Goal: Task Accomplishment & Management: Use online tool/utility

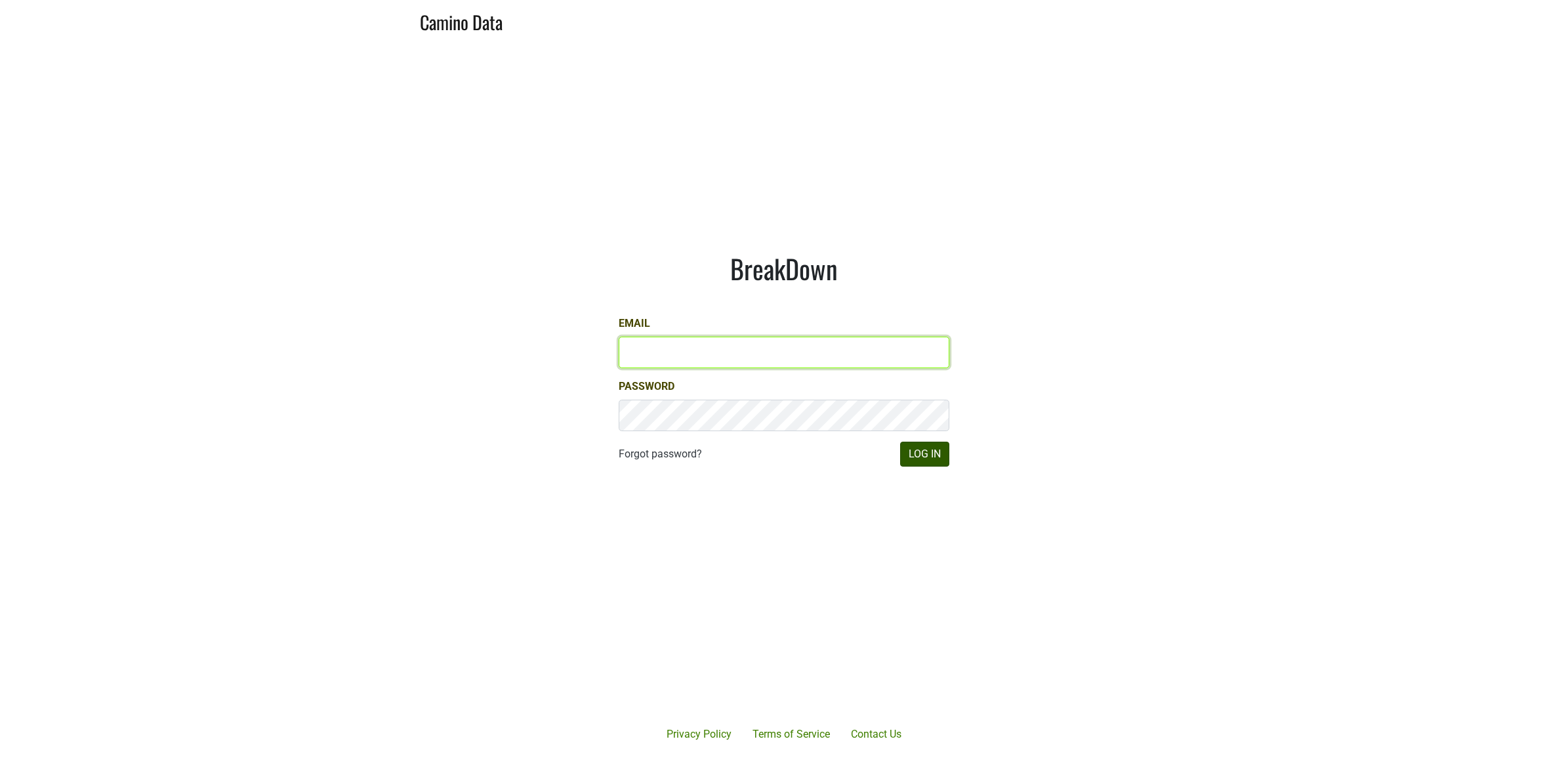
type input "derek@mommenpop.com"
click at [942, 460] on button "Log In" at bounding box center [925, 454] width 49 height 25
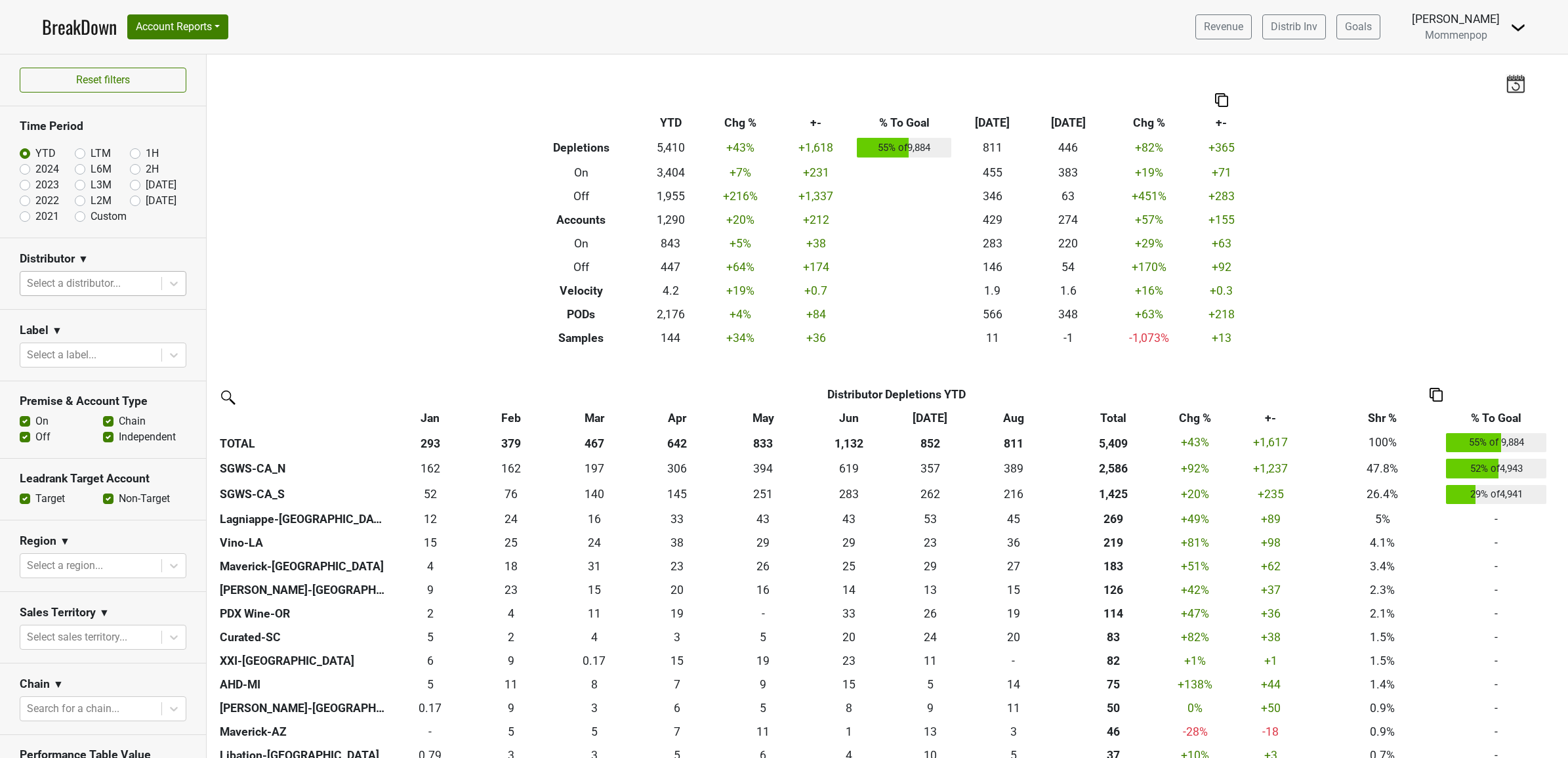
click at [66, 285] on div at bounding box center [91, 283] width 128 height 18
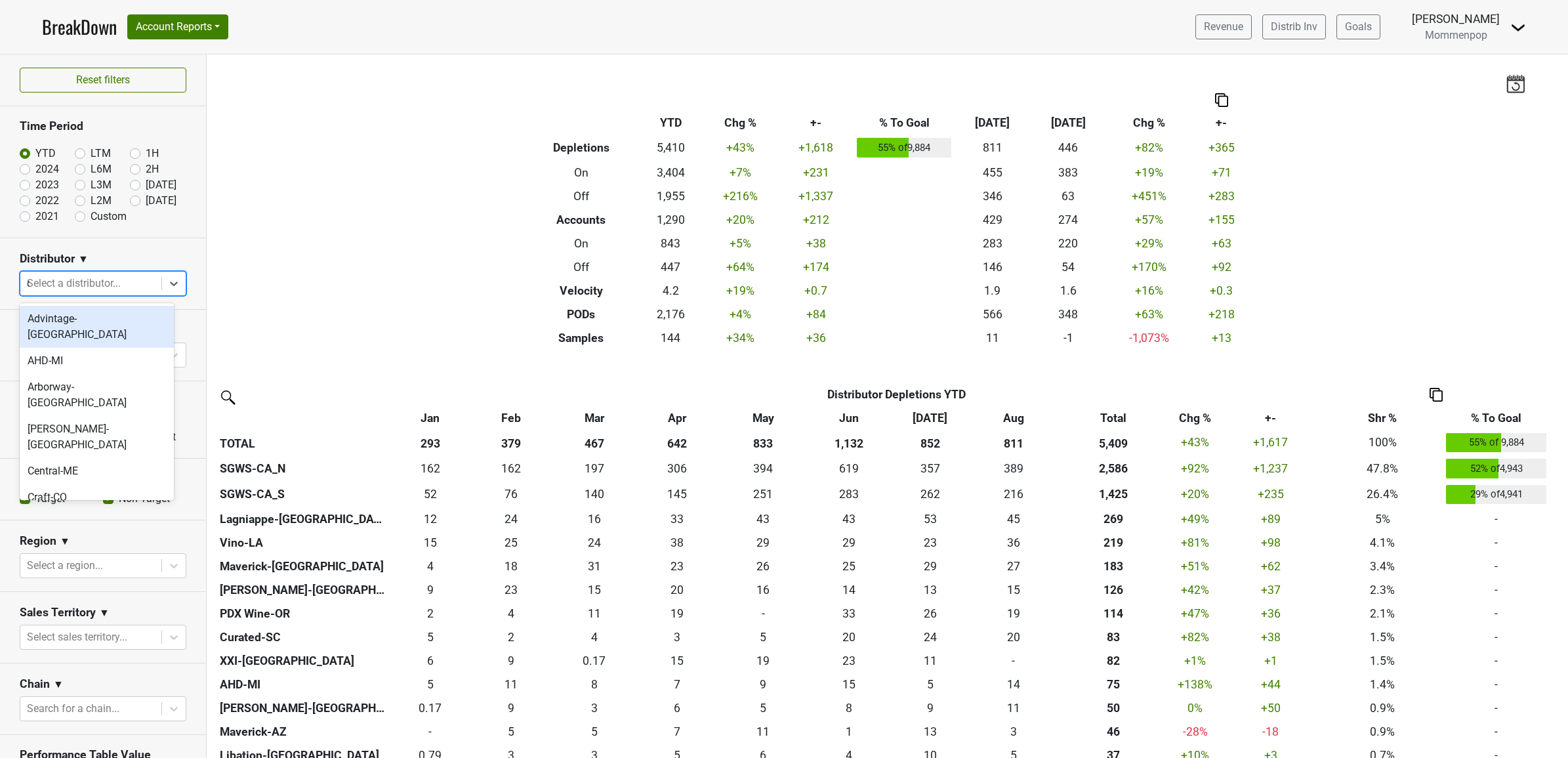
type input "ca"
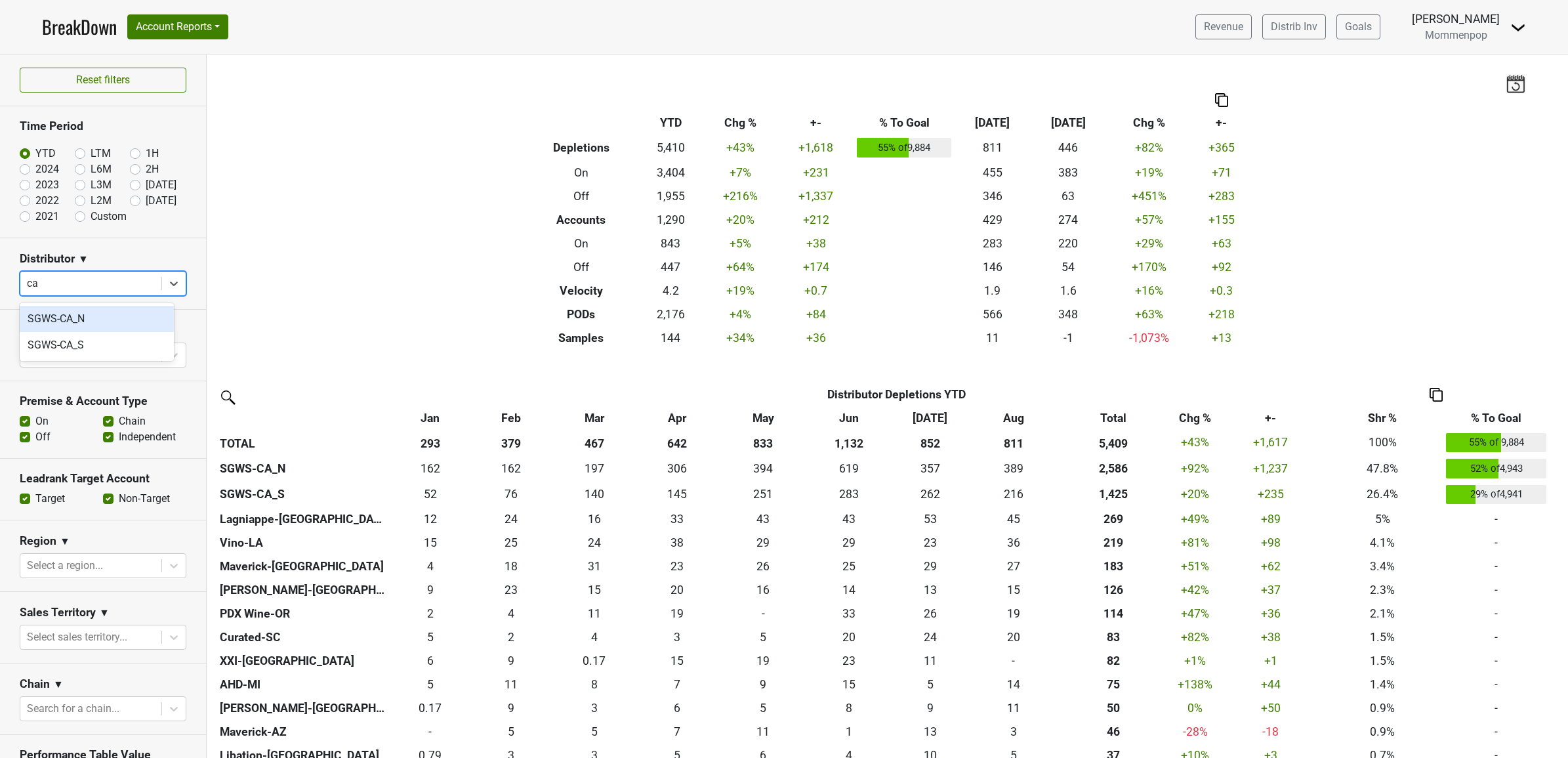
click at [77, 322] on div "SGWS-CA_N" at bounding box center [96, 319] width 154 height 27
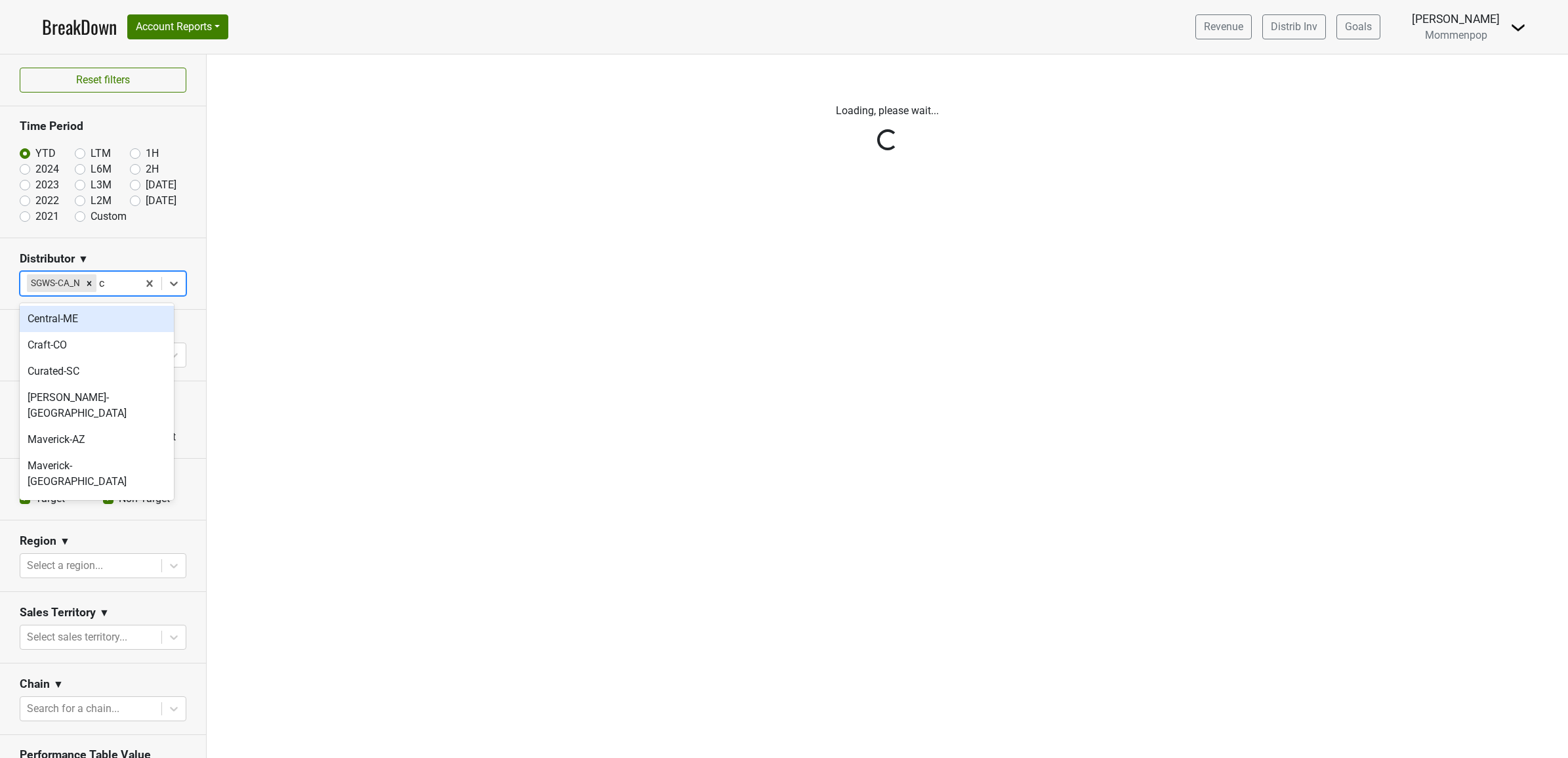
type input "ca"
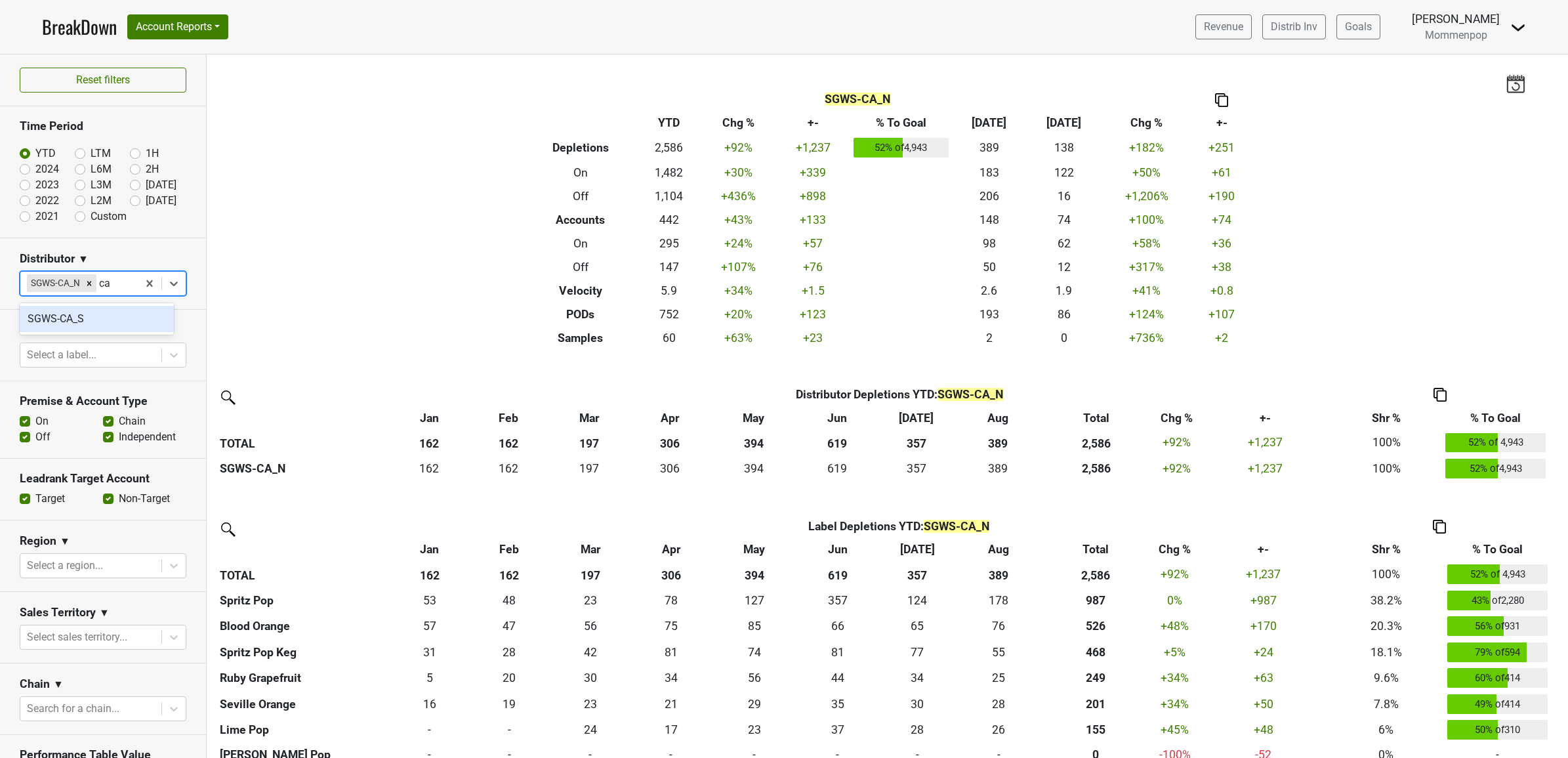
click at [70, 328] on div "SGWS-CA_S" at bounding box center [96, 319] width 154 height 27
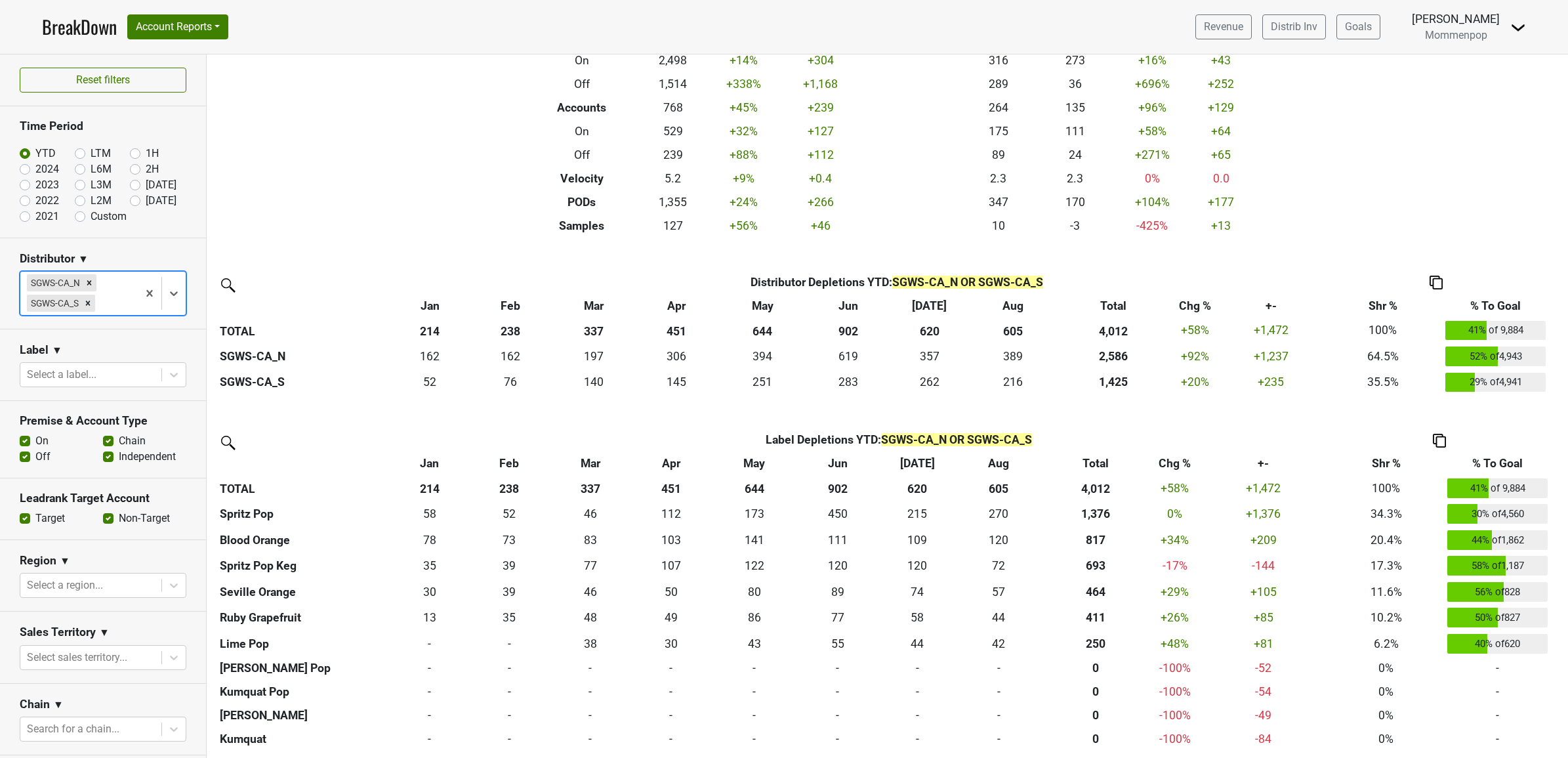
scroll to position [115, 0]
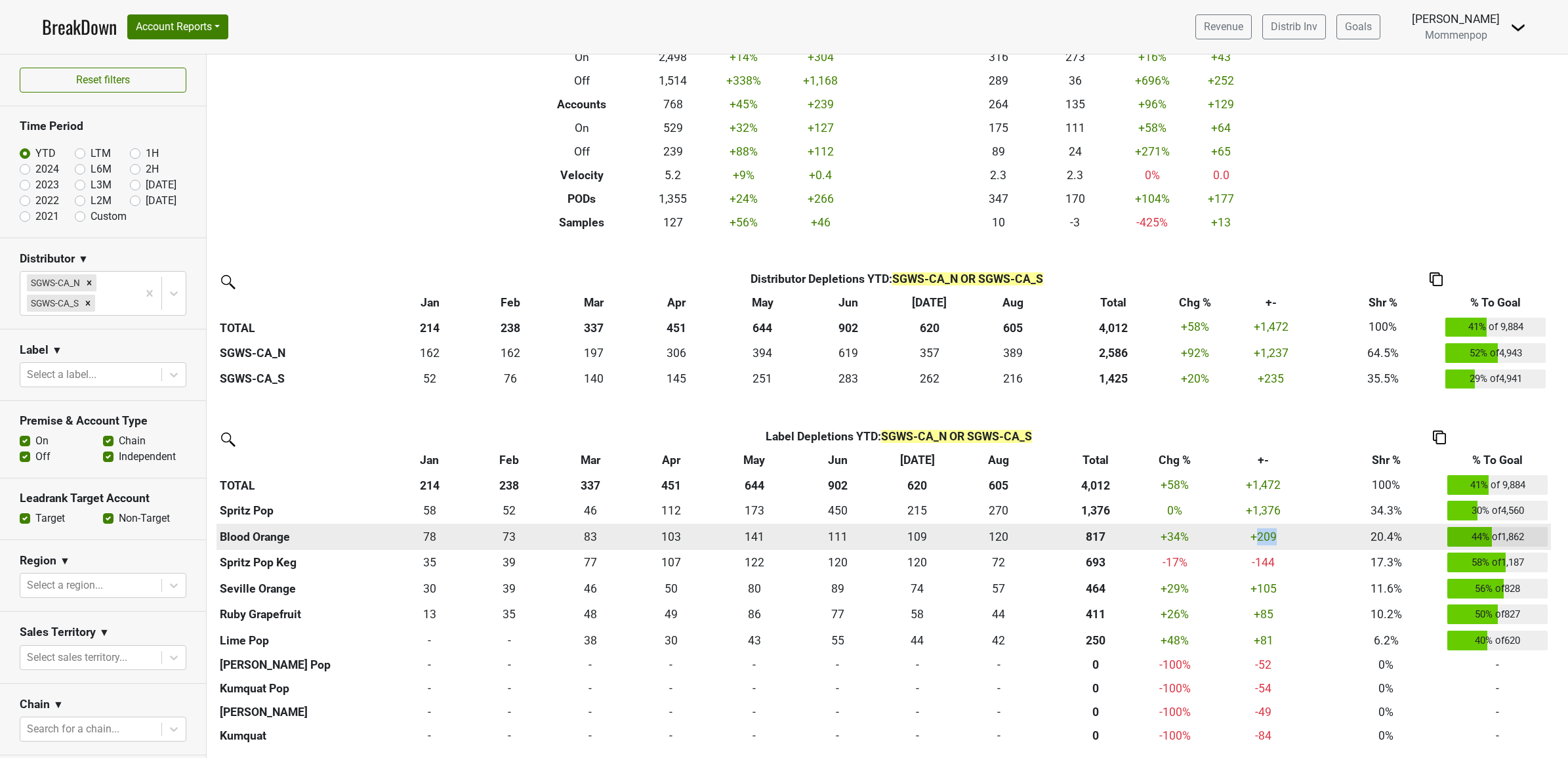
drag, startPoint x: 1256, startPoint y: 542, endPoint x: 1277, endPoint y: 542, distance: 21.0
click at [1277, 542] on div "209.08100000000002 +209" at bounding box center [1264, 536] width 123 height 17
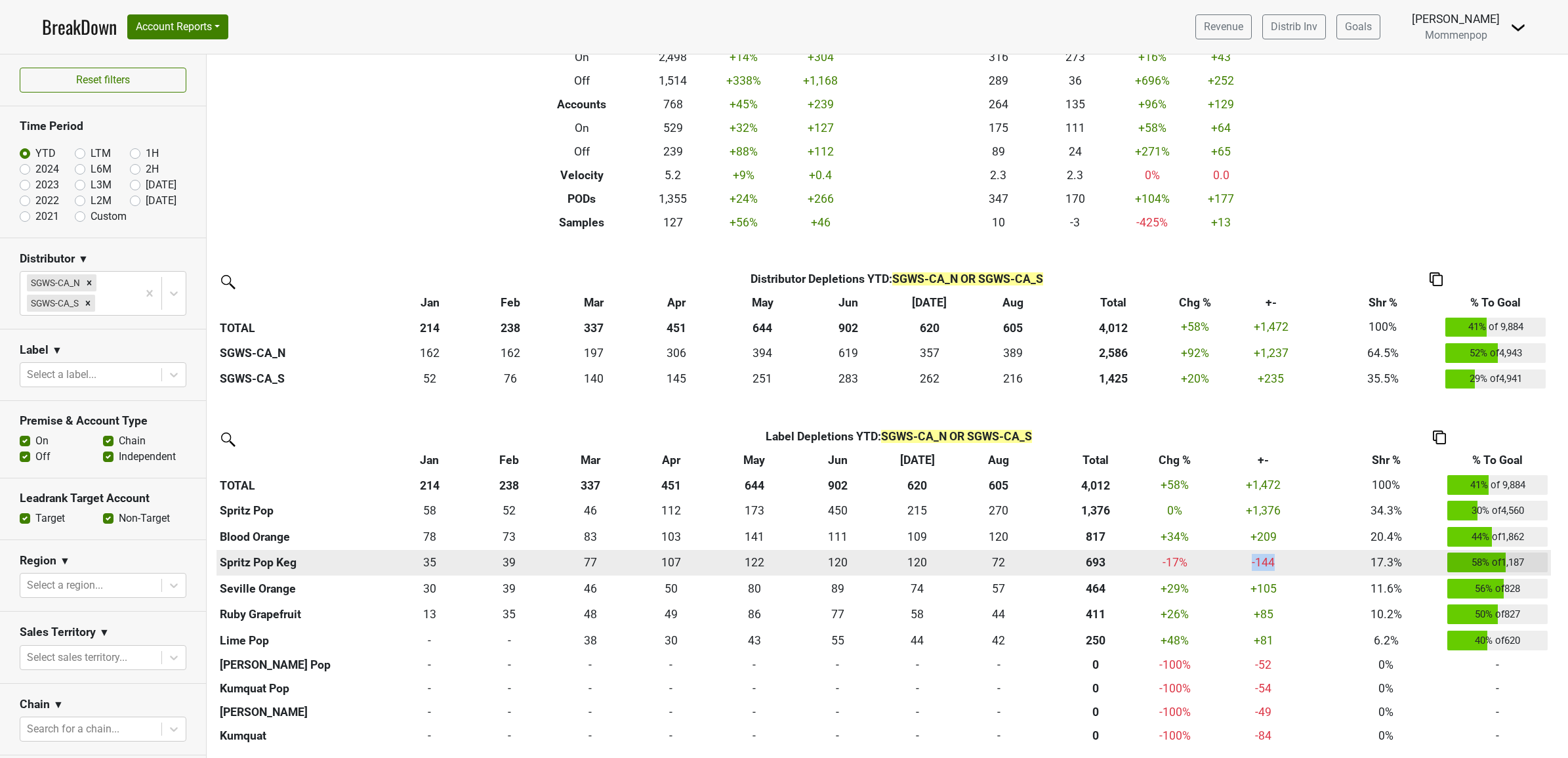
drag, startPoint x: 1277, startPoint y: 542, endPoint x: 1279, endPoint y: 565, distance: 23.1
click at [1279, 565] on div "-144.34900000000005 -144" at bounding box center [1264, 562] width 123 height 17
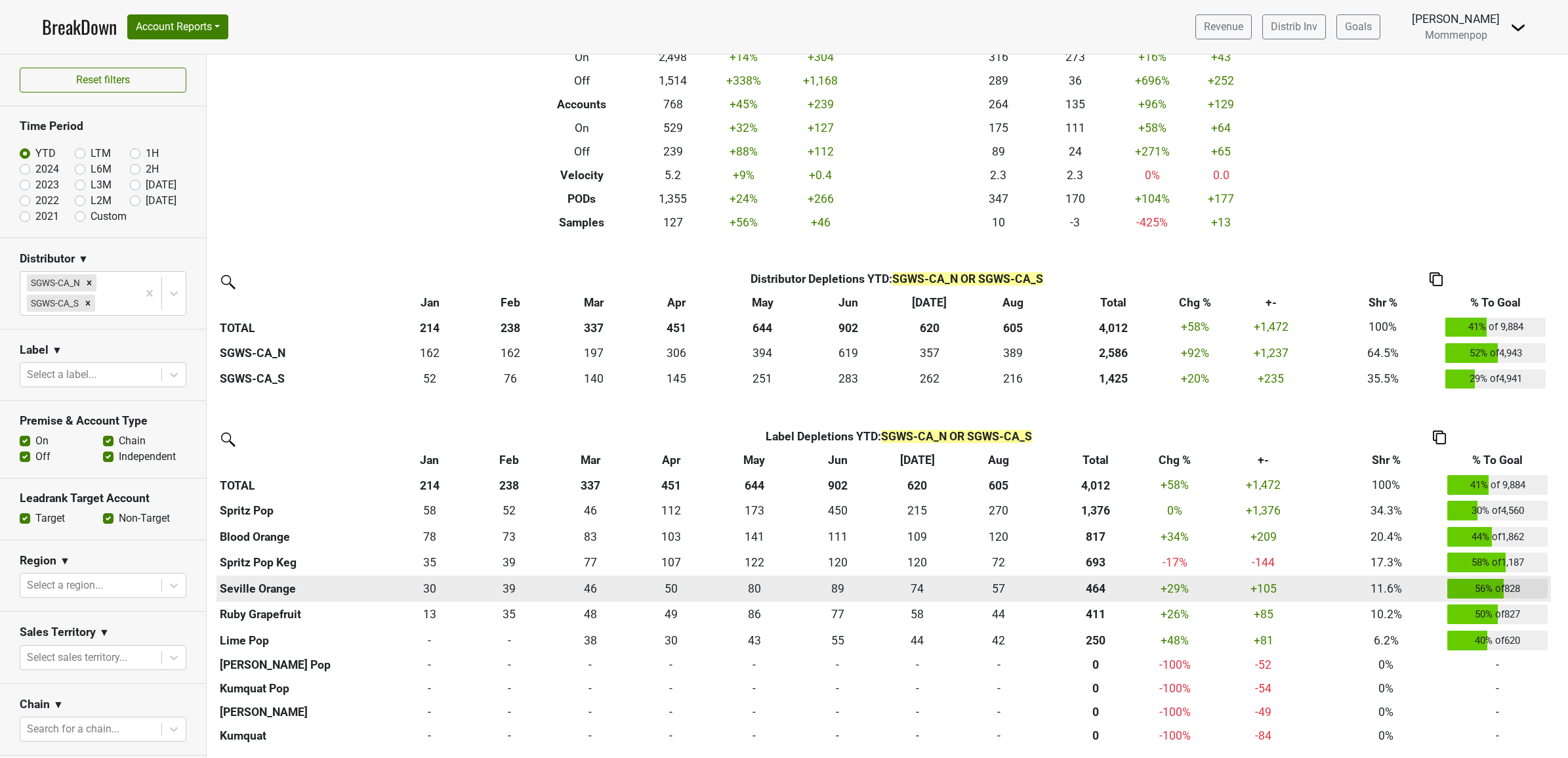
drag, startPoint x: 1279, startPoint y: 565, endPoint x: 1255, endPoint y: 585, distance: 31.2
click at [1255, 585] on div "105.33299999999997 +105" at bounding box center [1264, 588] width 123 height 17
drag, startPoint x: 1248, startPoint y: 585, endPoint x: 1277, endPoint y: 588, distance: 29.2
click at [1277, 588] on div "105.33299999999997 +105" at bounding box center [1264, 588] width 123 height 17
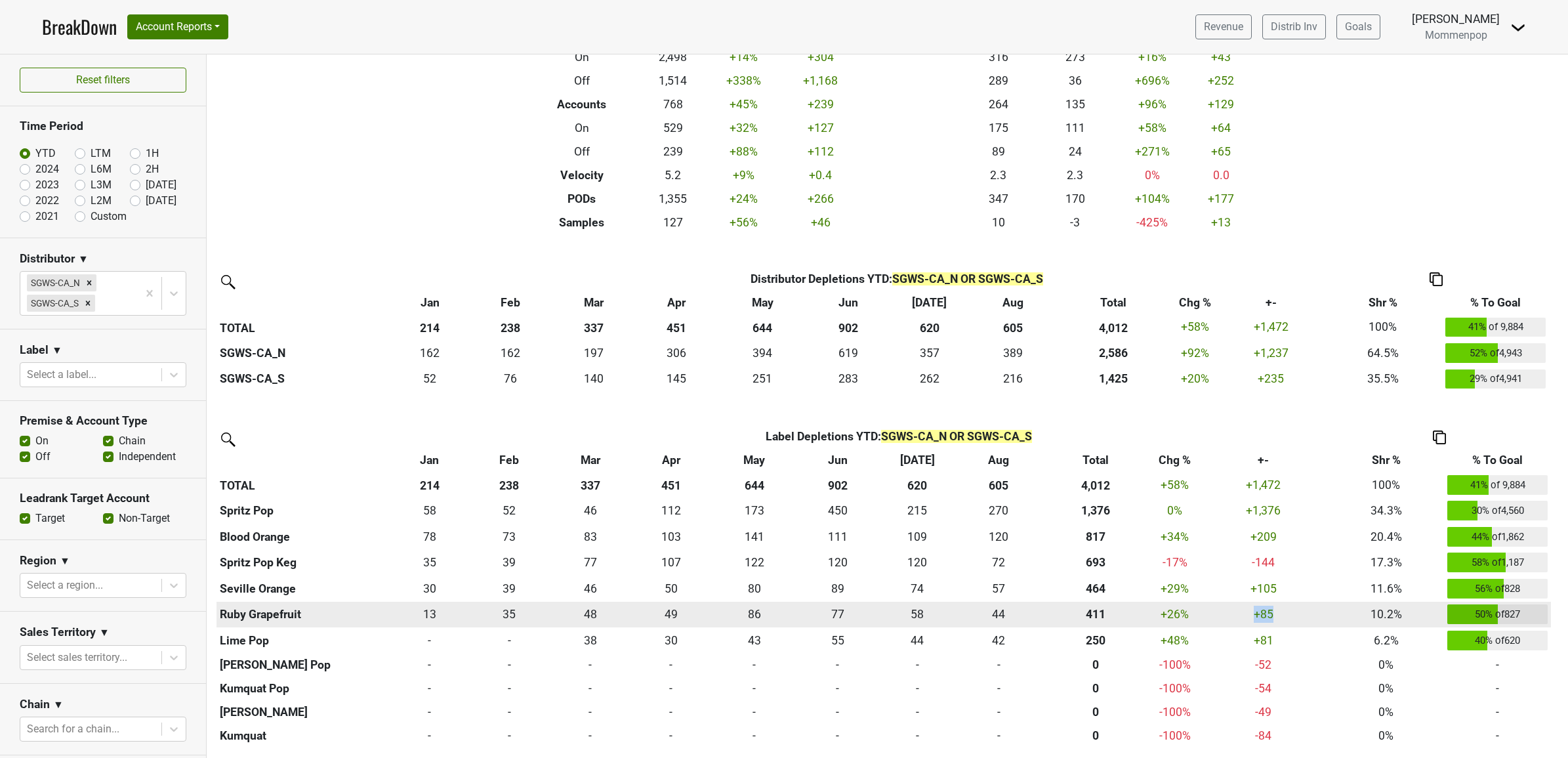
drag, startPoint x: 1277, startPoint y: 588, endPoint x: 1277, endPoint y: 618, distance: 30.0
click at [1277, 618] on div "84.83099999999996 +85" at bounding box center [1264, 614] width 123 height 17
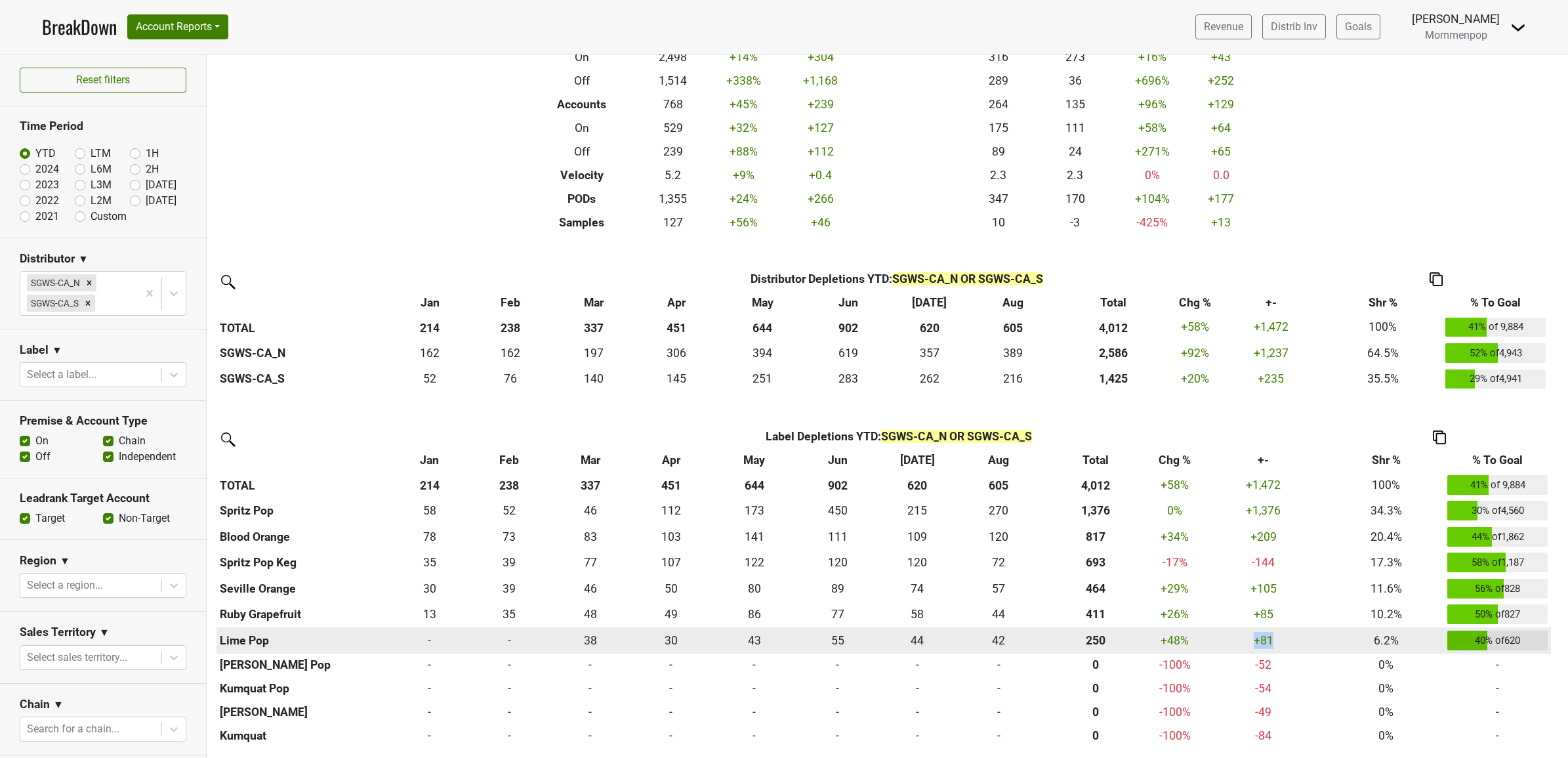
drag, startPoint x: 1277, startPoint y: 618, endPoint x: 1275, endPoint y: 641, distance: 23.1
click at [1275, 641] on div "81.16499999999999 +81" at bounding box center [1264, 640] width 123 height 17
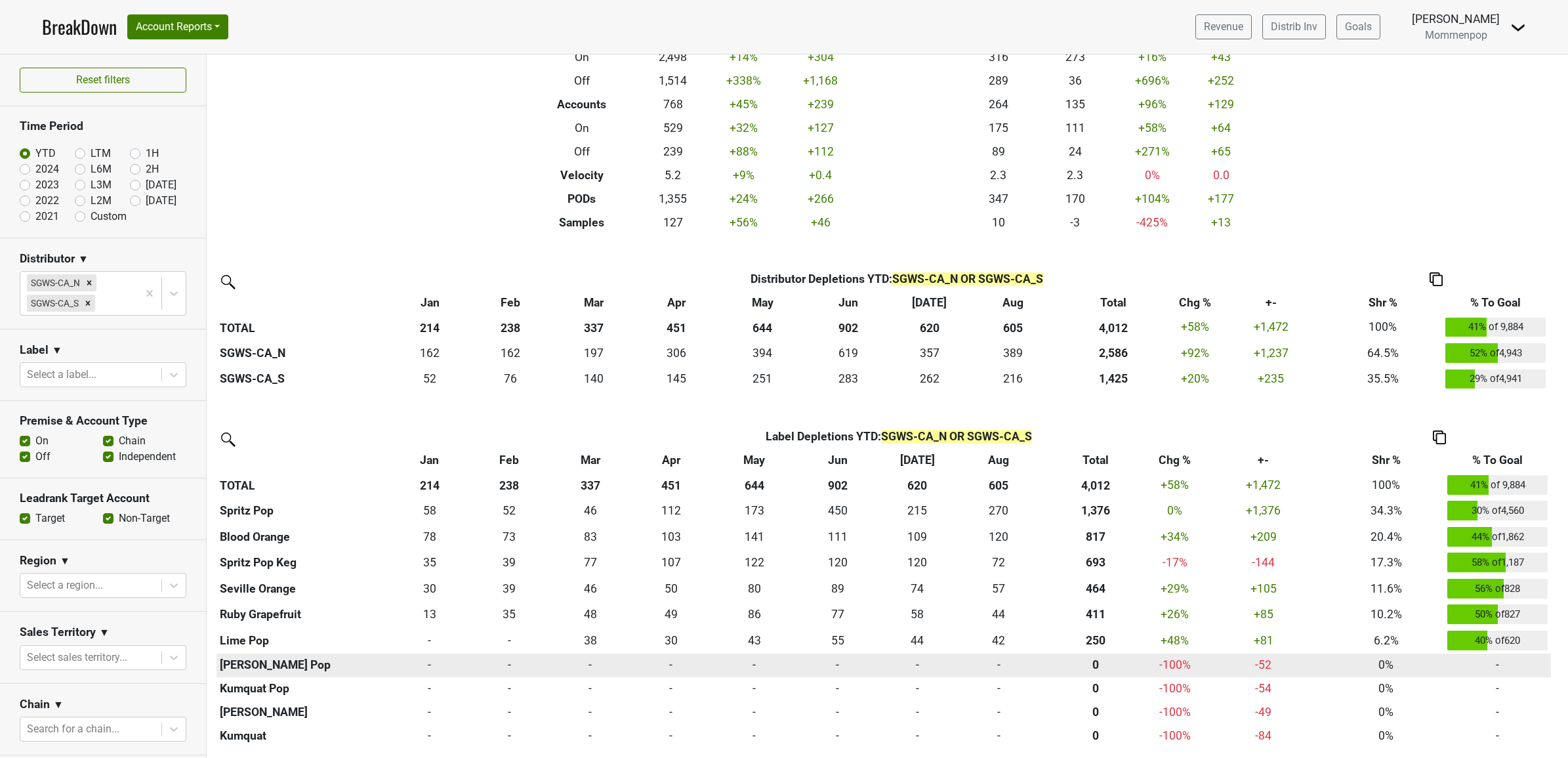
drag, startPoint x: 1275, startPoint y: 641, endPoint x: 1251, endPoint y: 654, distance: 27.3
click at [1251, 654] on td "-52.165 -52" at bounding box center [1263, 665] width 129 height 24
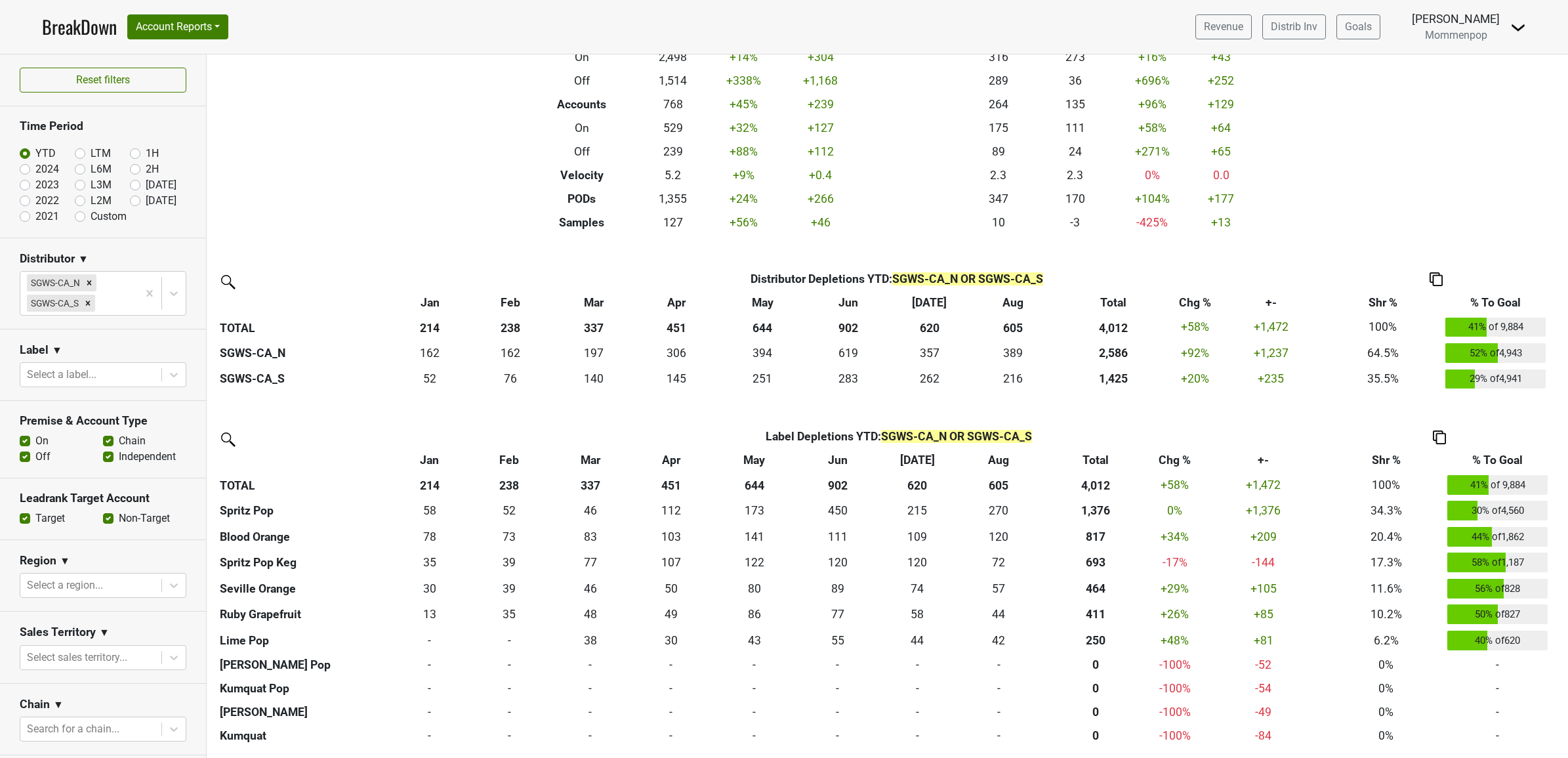
scroll to position [0, 0]
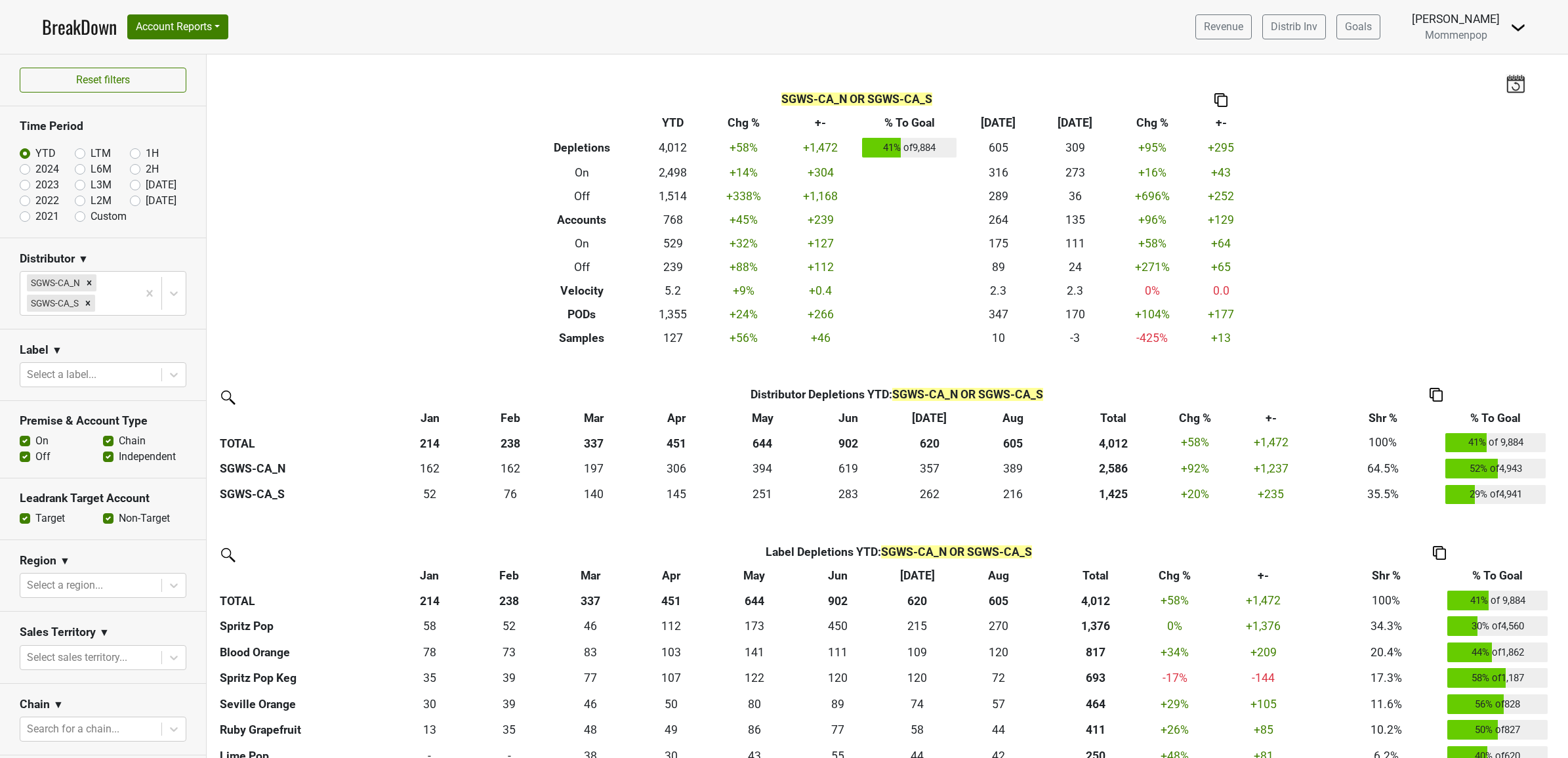
click at [1437, 391] on img at bounding box center [1436, 394] width 13 height 14
click at [1439, 371] on div "Export to Excel" at bounding box center [1435, 370] width 67 height 19
click at [1441, 551] on img at bounding box center [1440, 553] width 13 height 14
click at [1452, 533] on div "Export to Excel" at bounding box center [1439, 528] width 67 height 19
click at [59, 660] on div at bounding box center [91, 657] width 128 height 18
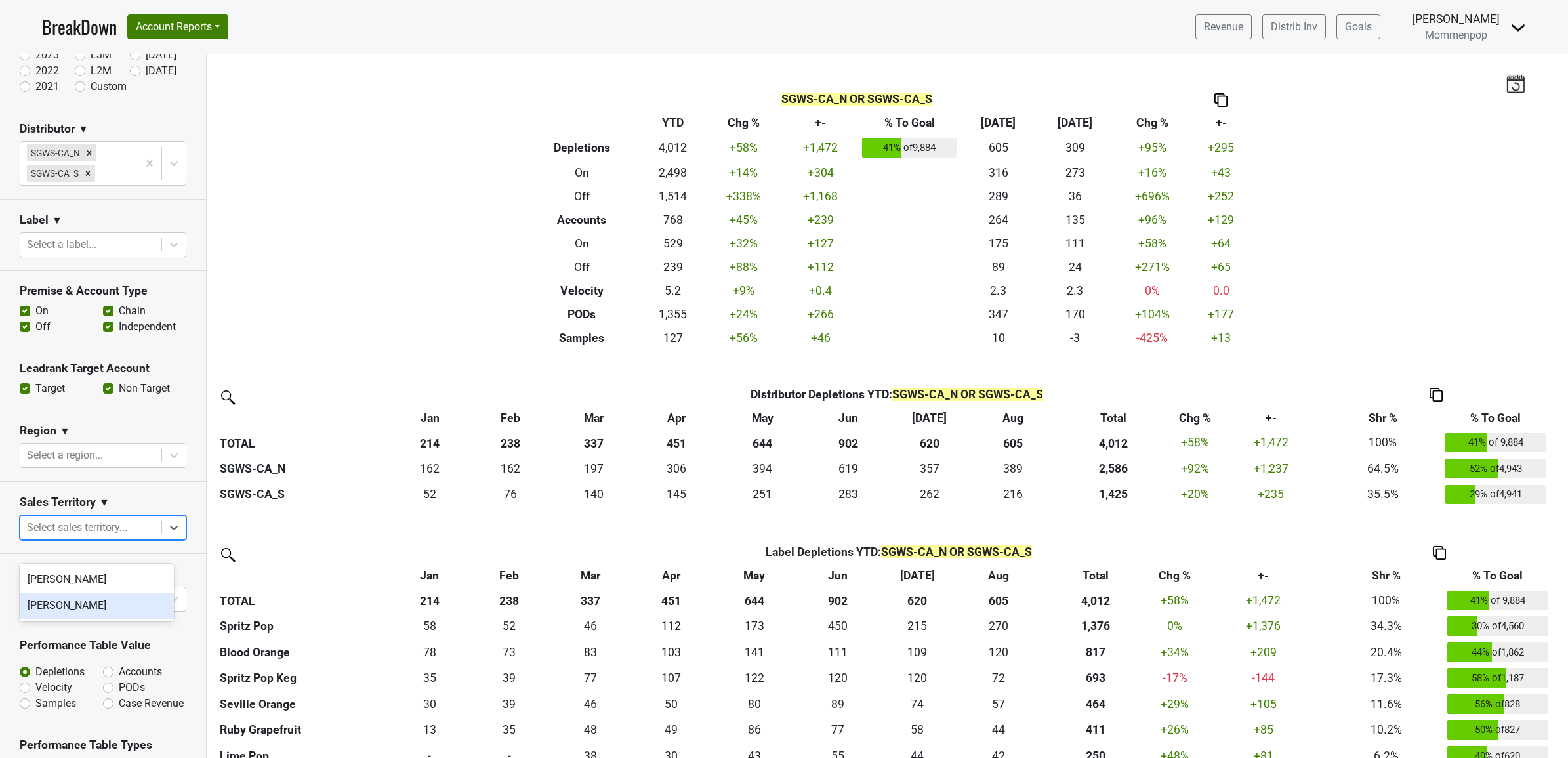
scroll to position [164, 0]
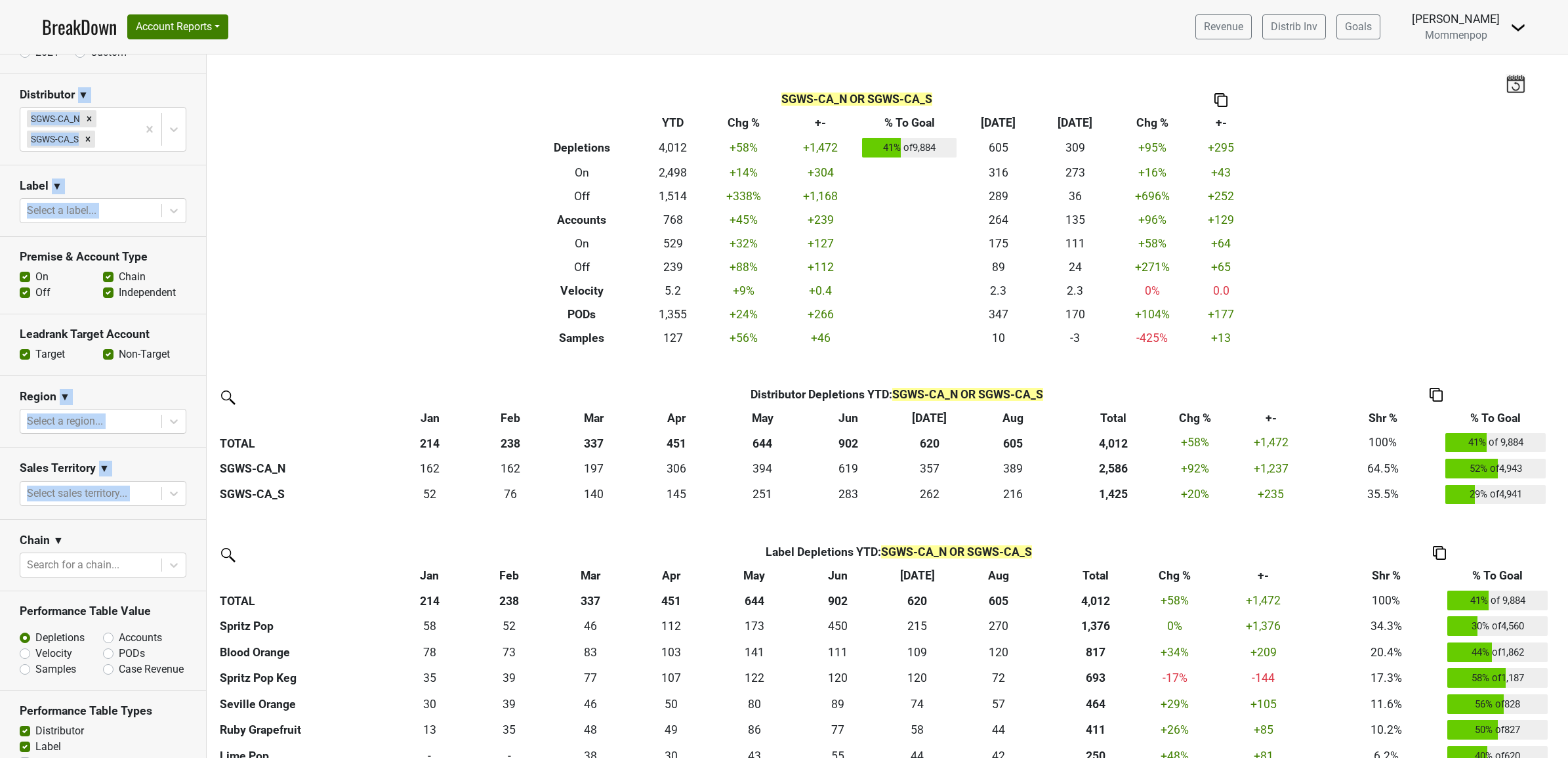
click at [0, 553] on html "BreakDown Account Reports SuperRanker Map Award Progress Chain Compliance CRM N…" at bounding box center [784, 379] width 1568 height 758
drag, startPoint x: -2, startPoint y: 553, endPoint x: 60, endPoint y: 565, distance: 63.2
click at [60, 565] on div at bounding box center [91, 565] width 128 height 18
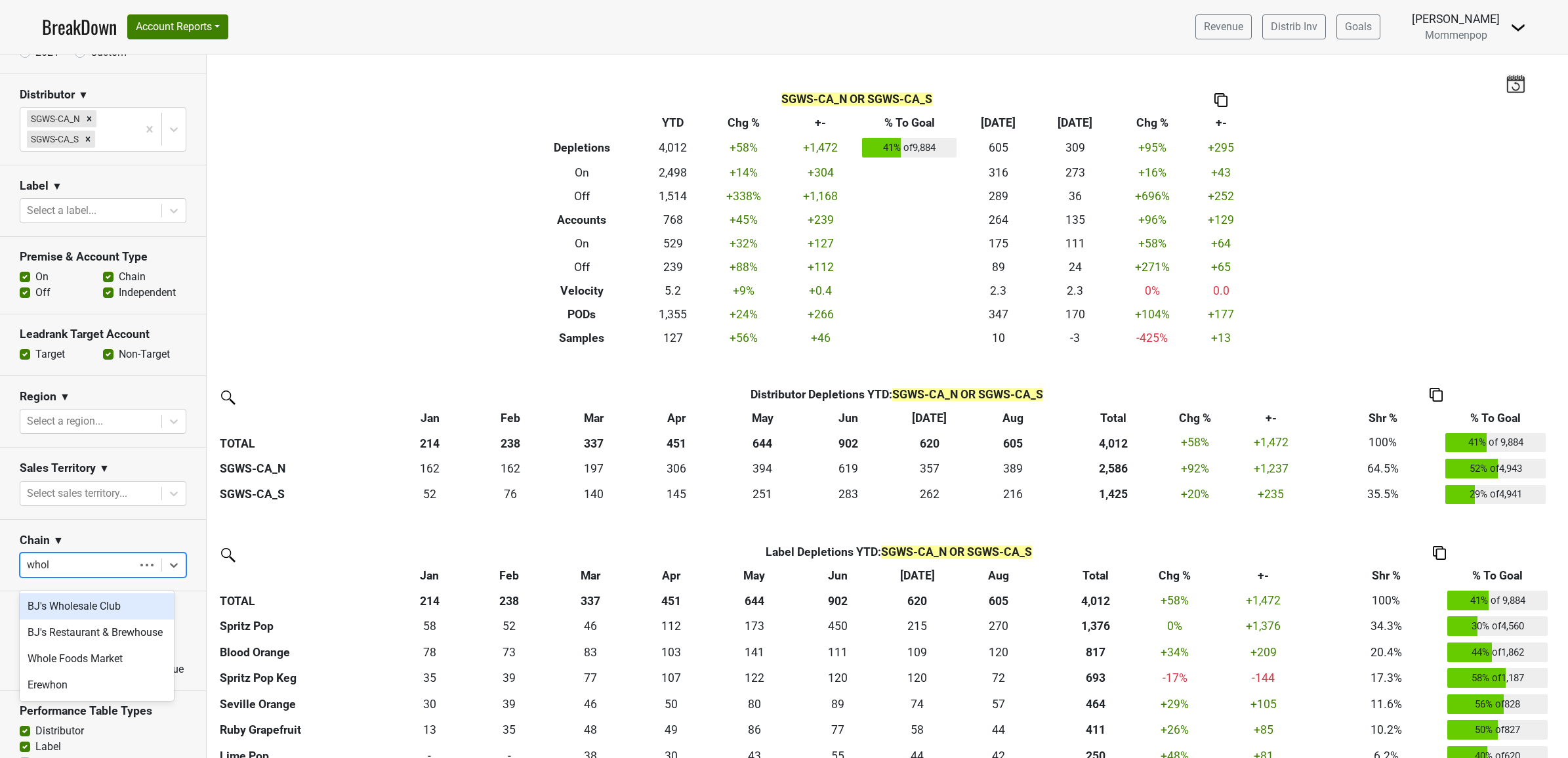
type input "whole"
click at [93, 606] on div "Whole Foods Market" at bounding box center [96, 606] width 154 height 27
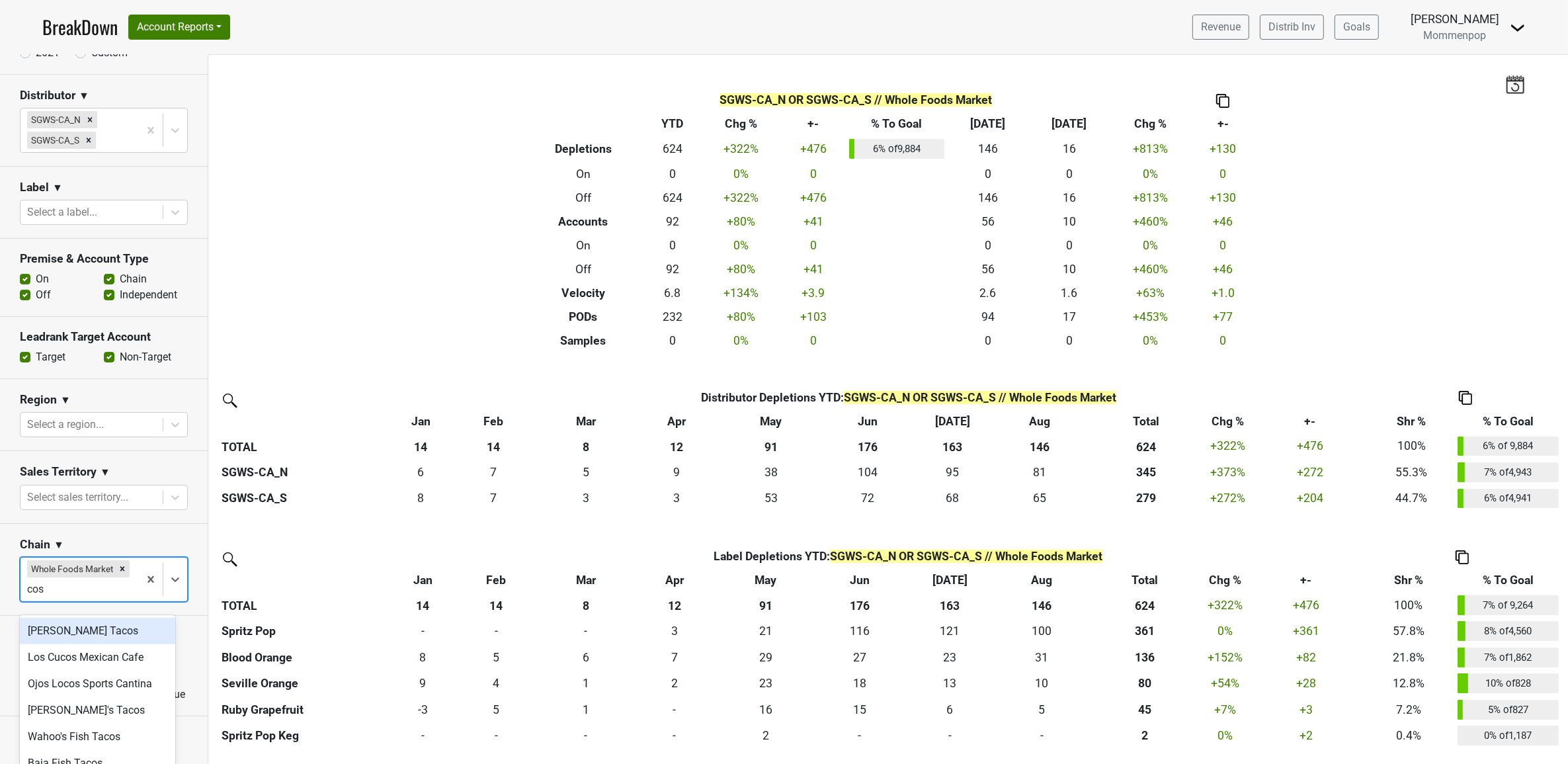
type input "cost"
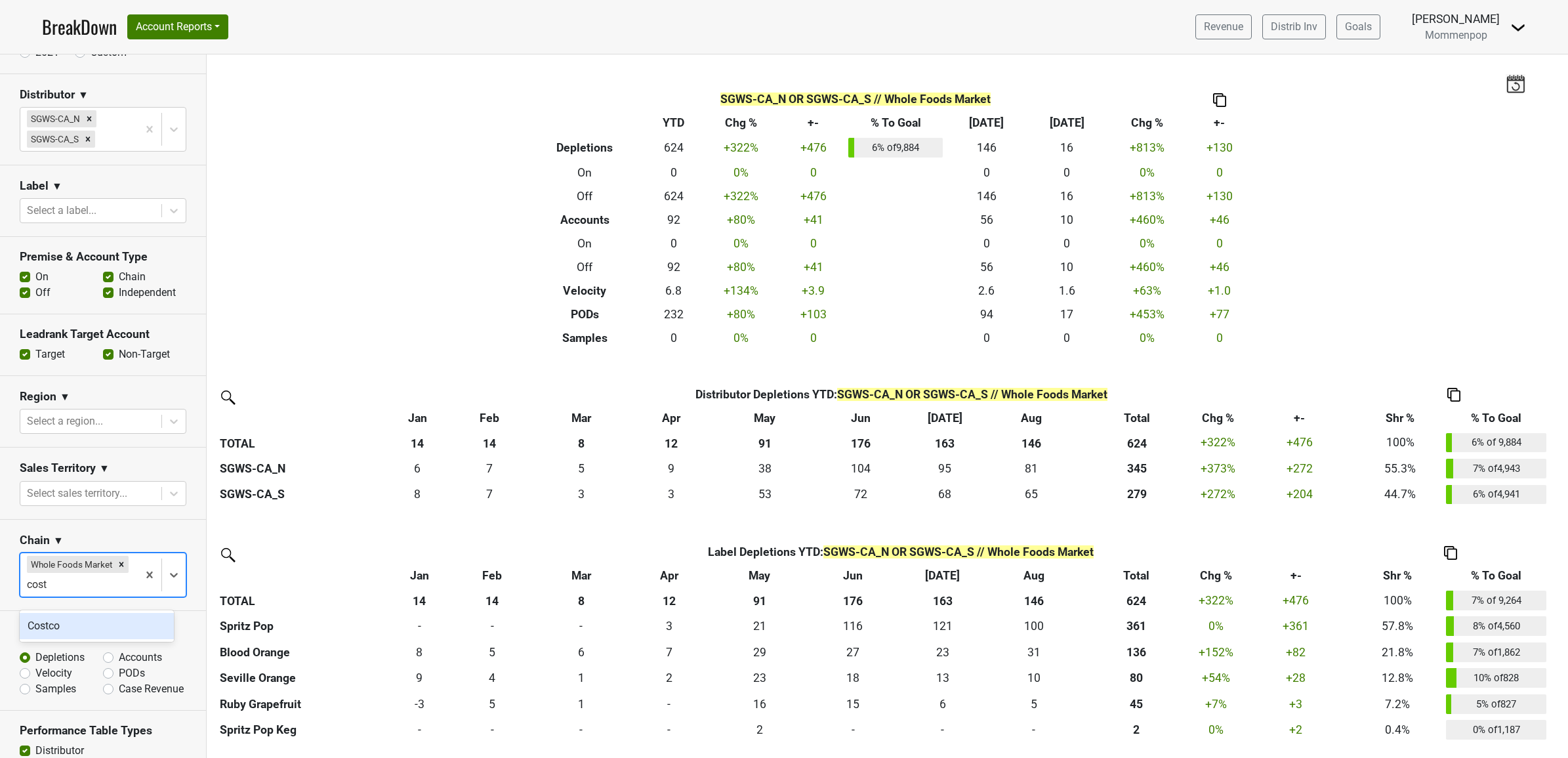
click at [73, 618] on div "Costco" at bounding box center [96, 626] width 154 height 27
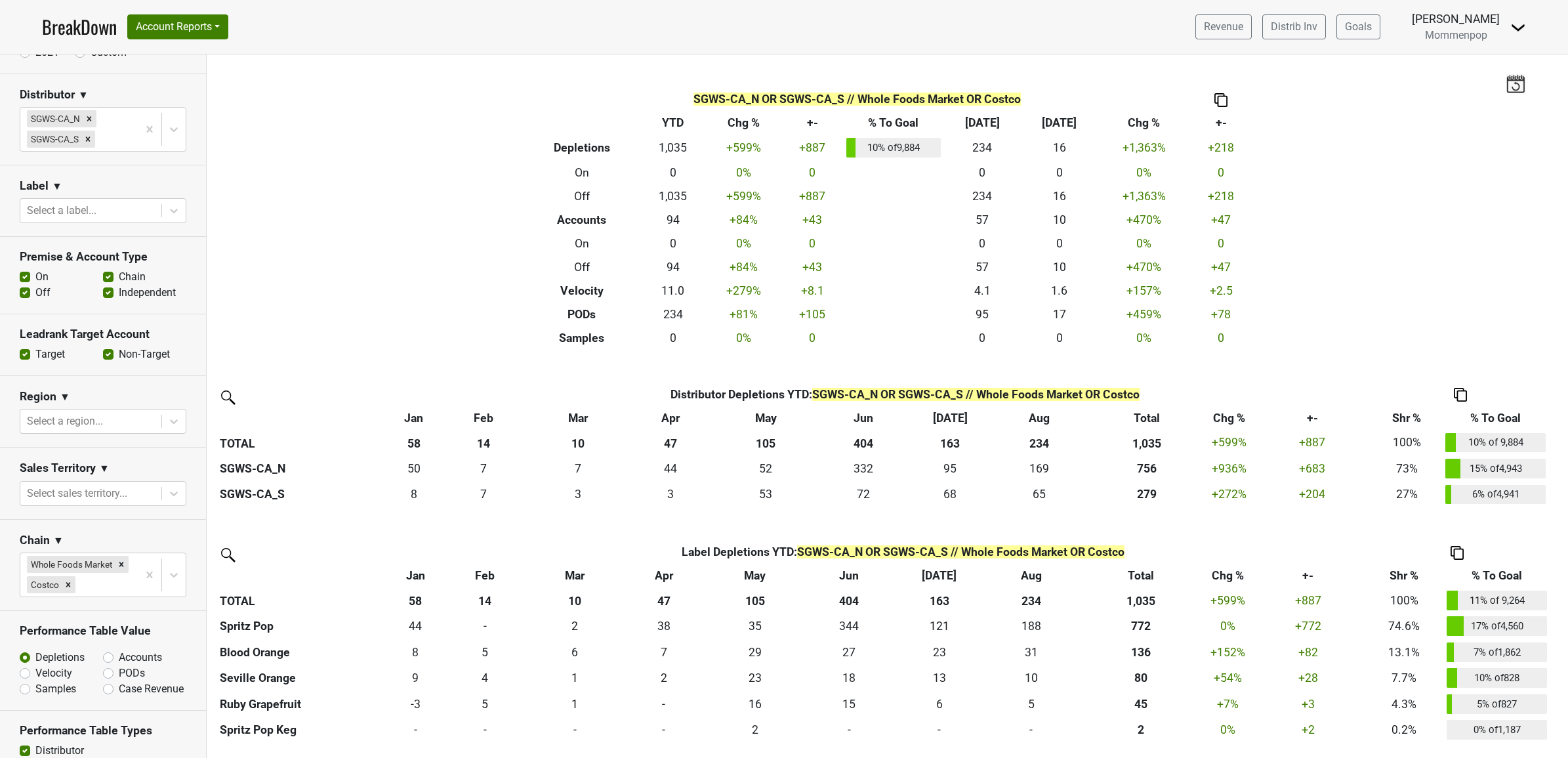
scroll to position [0, 0]
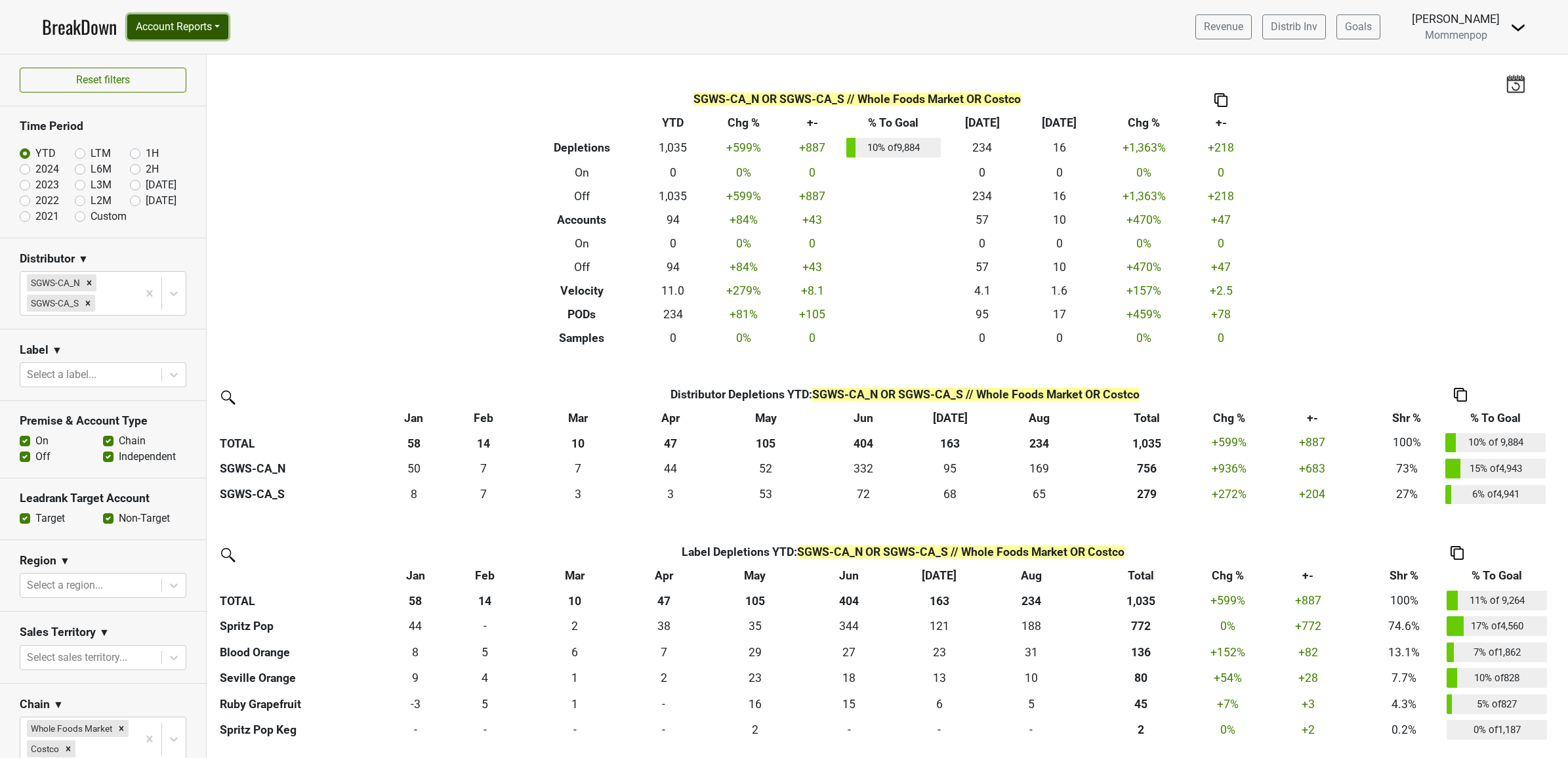
click at [226, 25] on button "Account Reports" at bounding box center [178, 27] width 101 height 25
click at [414, 118] on div "Filters SGWS-CA_N OR SGWS-CA_S // Whole Foods Market OR Costco Breakdown Type Y…" at bounding box center [888, 405] width 1362 height 703
click at [1514, 24] on img at bounding box center [1518, 27] width 16 height 16
click at [1470, 50] on link "Control Center" at bounding box center [1473, 53] width 104 height 21
click at [36, 170] on label "2024" at bounding box center [48, 169] width 24 height 16
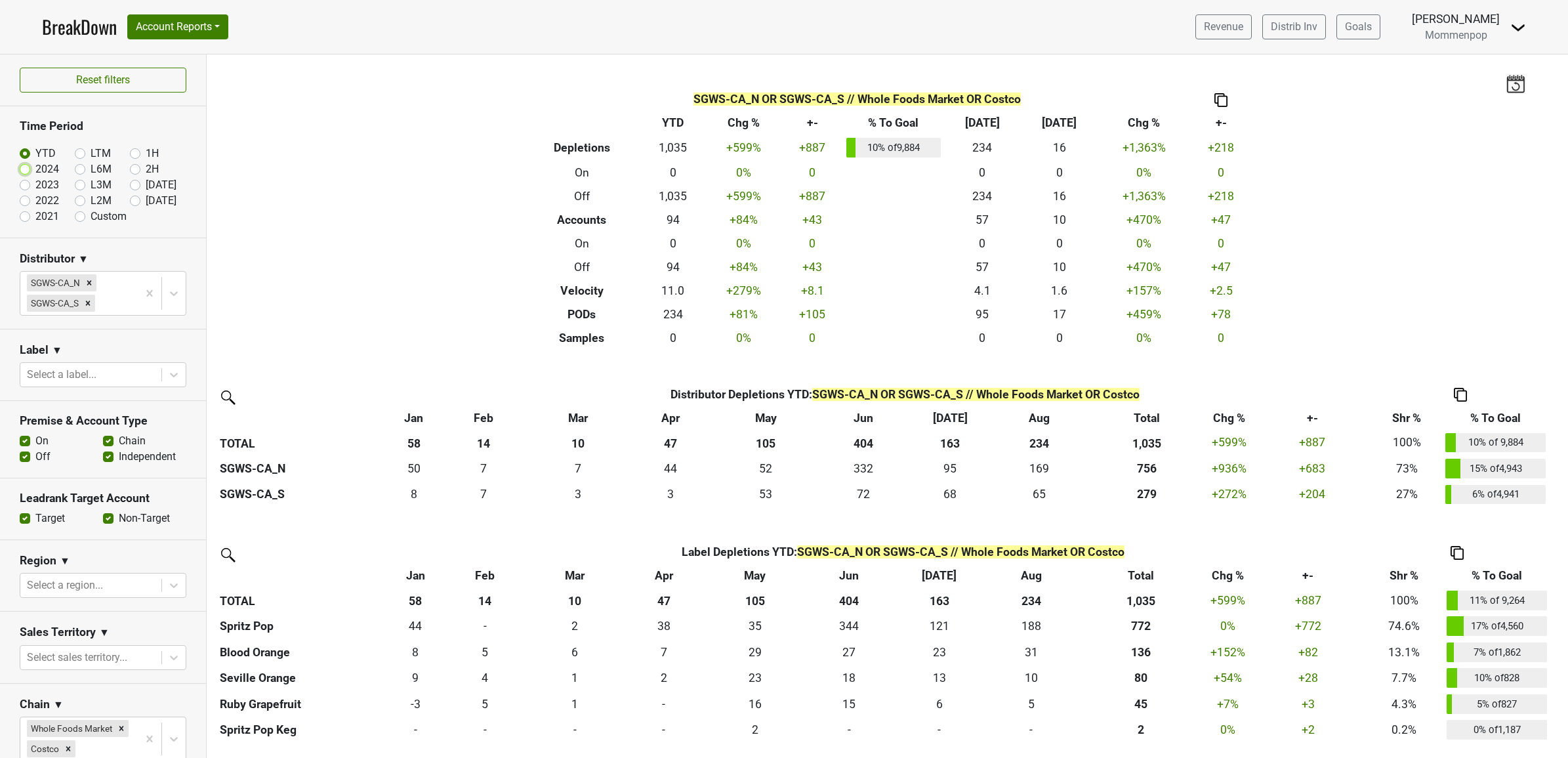
click at [25, 170] on input "2024" at bounding box center [45, 168] width 52 height 13
radio input "true"
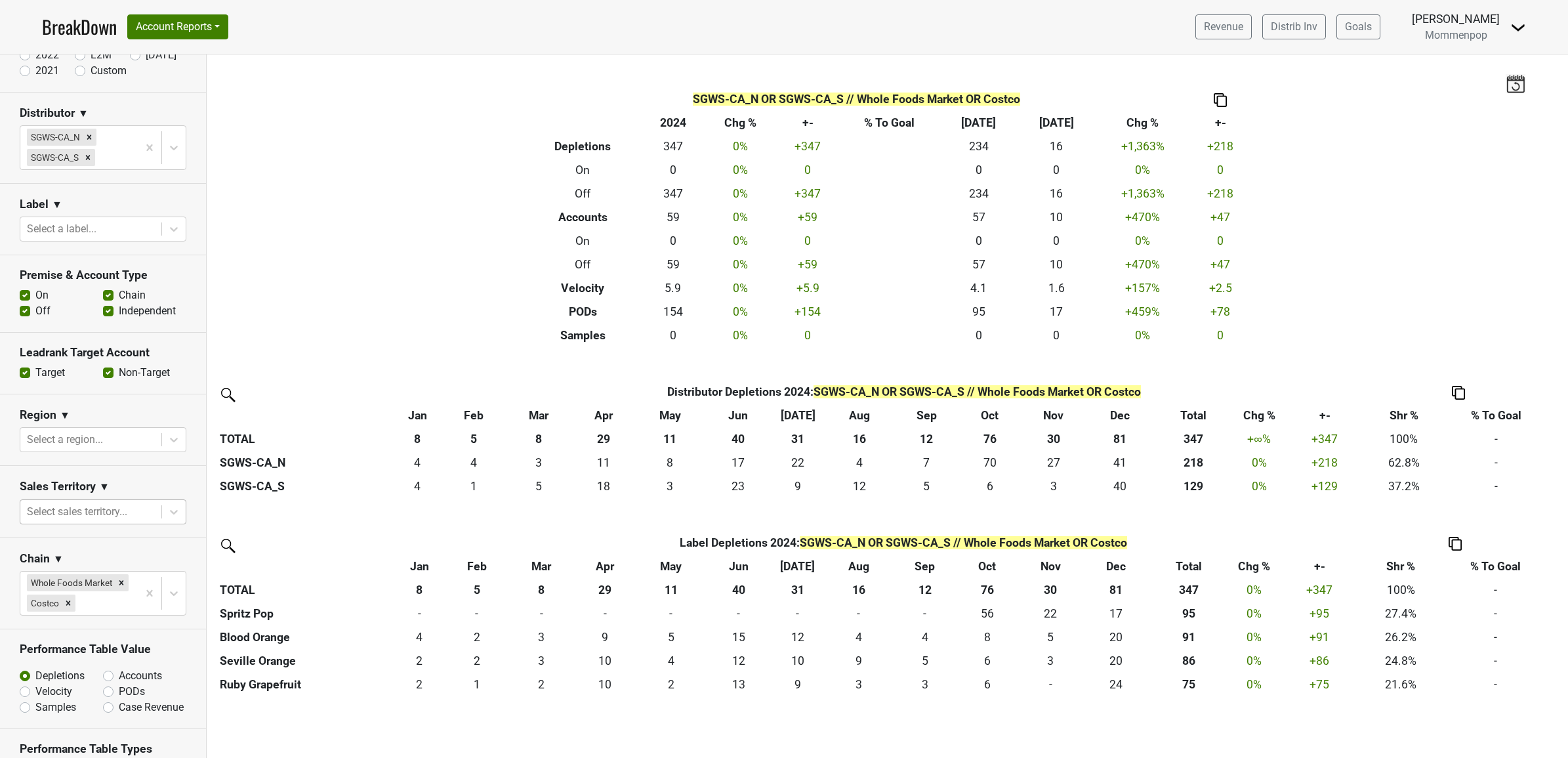
scroll to position [164, 0]
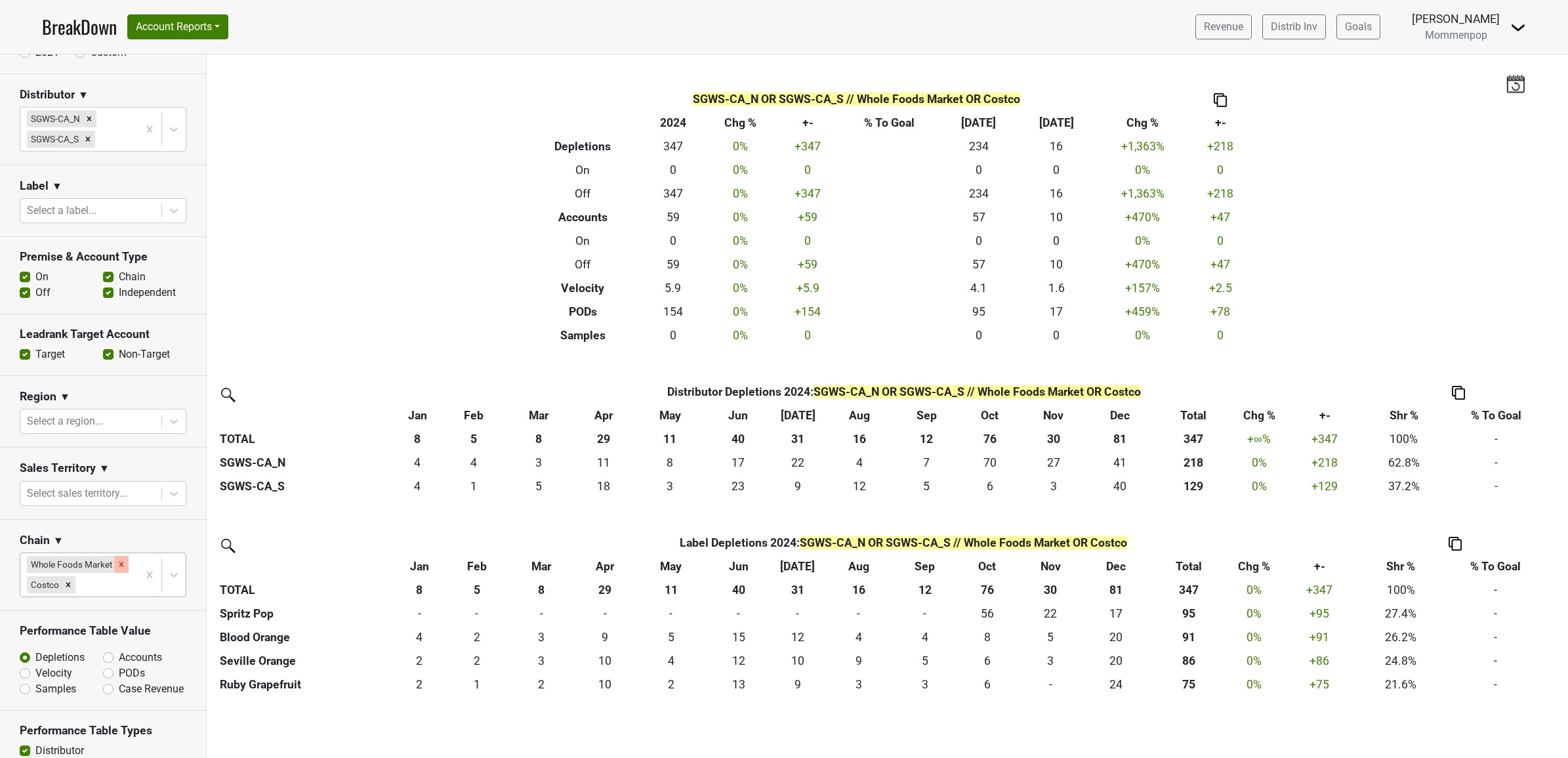
click at [119, 566] on icon "Remove Whole Foods Market" at bounding box center [121, 564] width 5 height 5
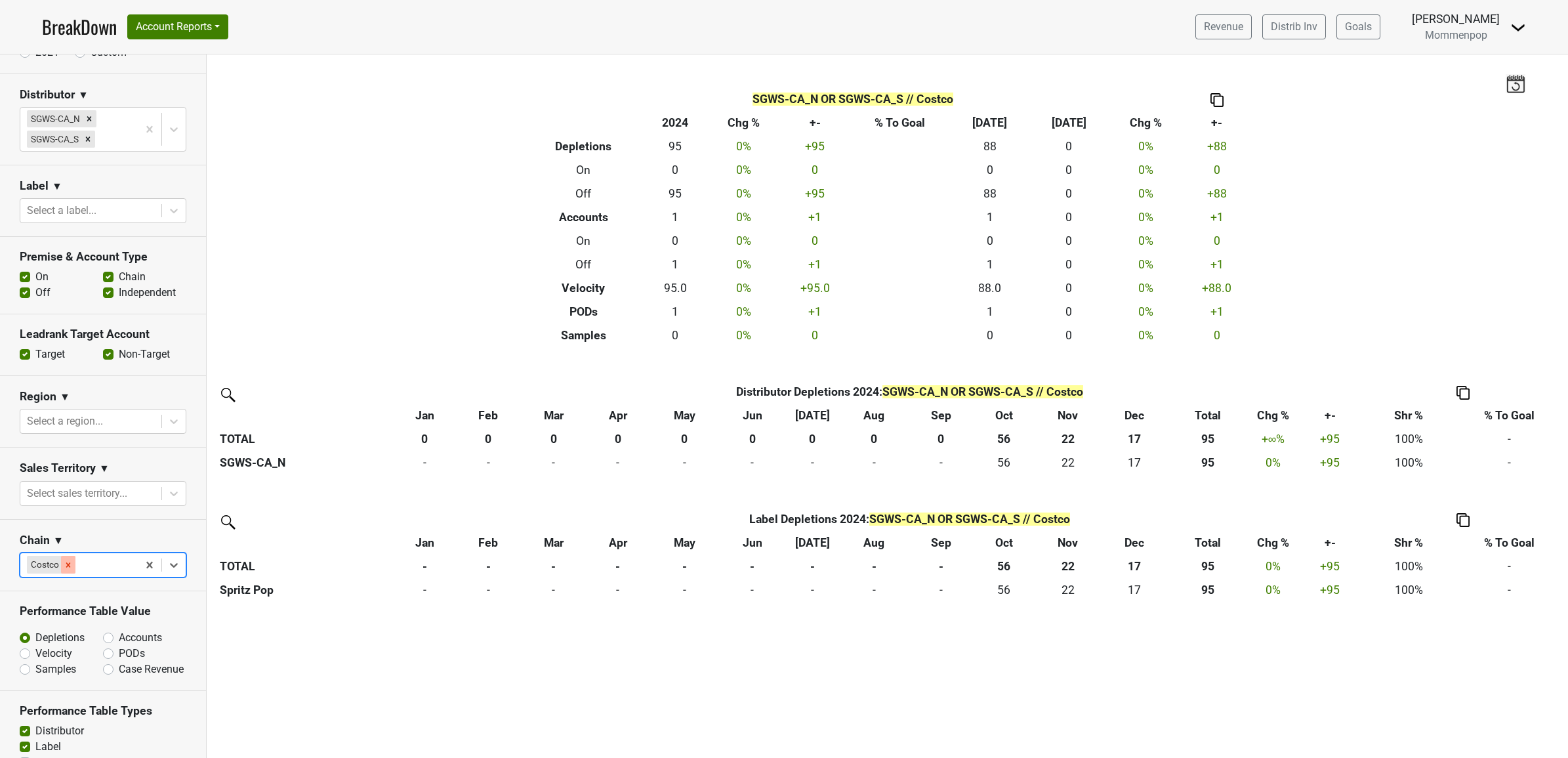
click at [67, 569] on icon "Remove Costco" at bounding box center [68, 565] width 9 height 9
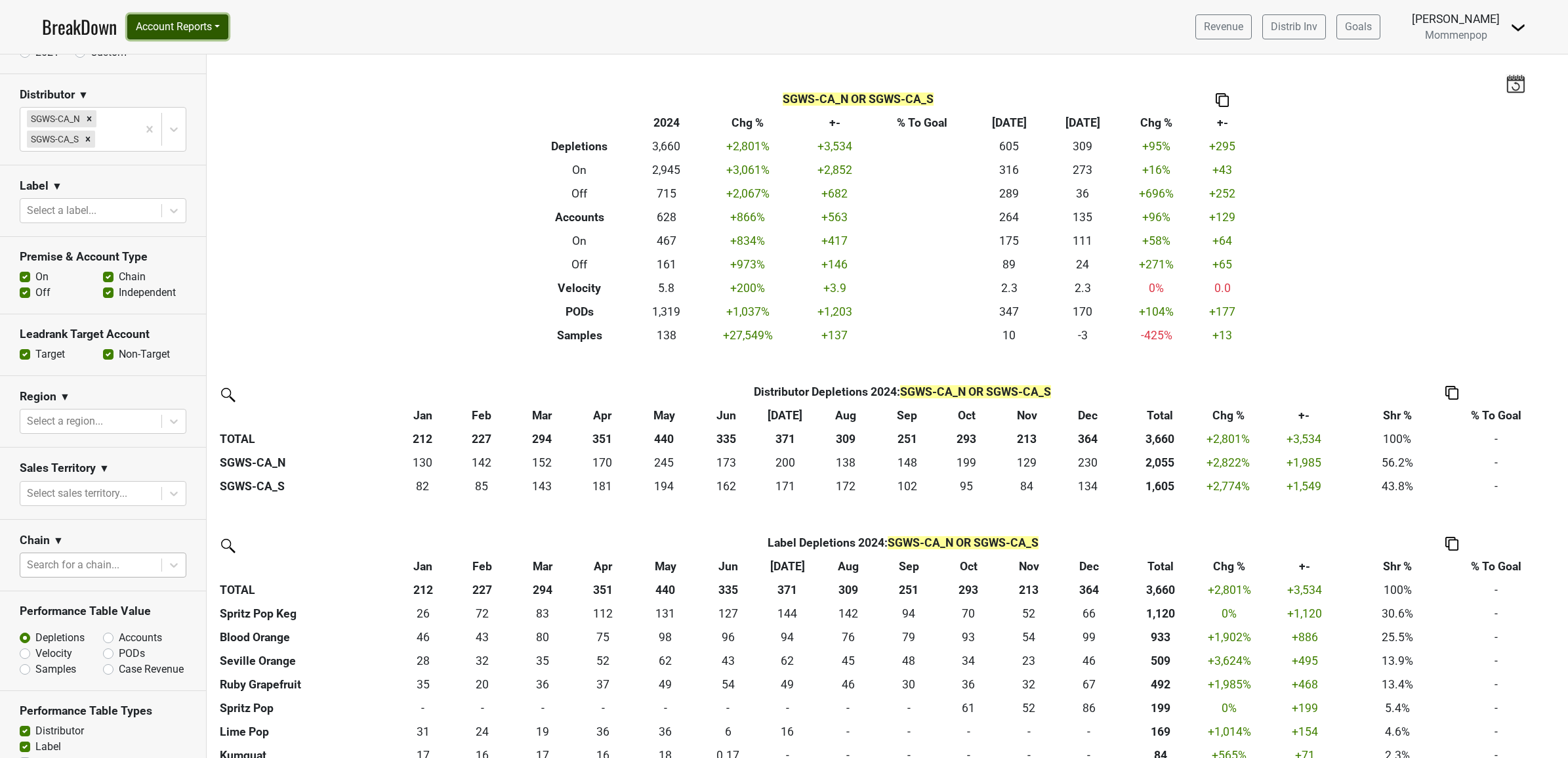
click at [210, 27] on button "Account Reports" at bounding box center [178, 27] width 101 height 25
click at [195, 60] on link "SuperRanker" at bounding box center [186, 57] width 116 height 21
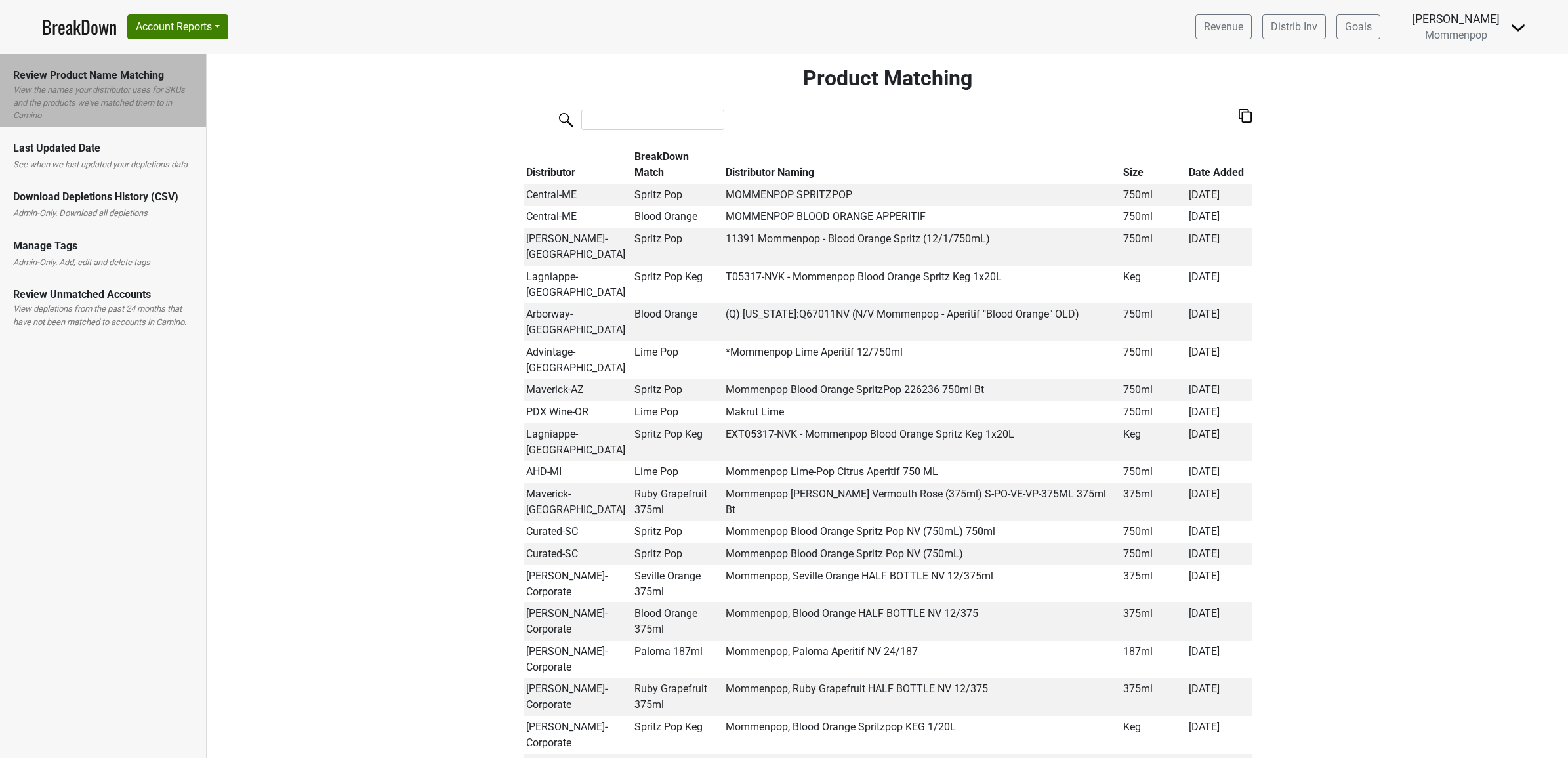
click at [110, 313] on label "View depletions from the past 24 months that have not been matched to accounts …" at bounding box center [103, 315] width 180 height 26
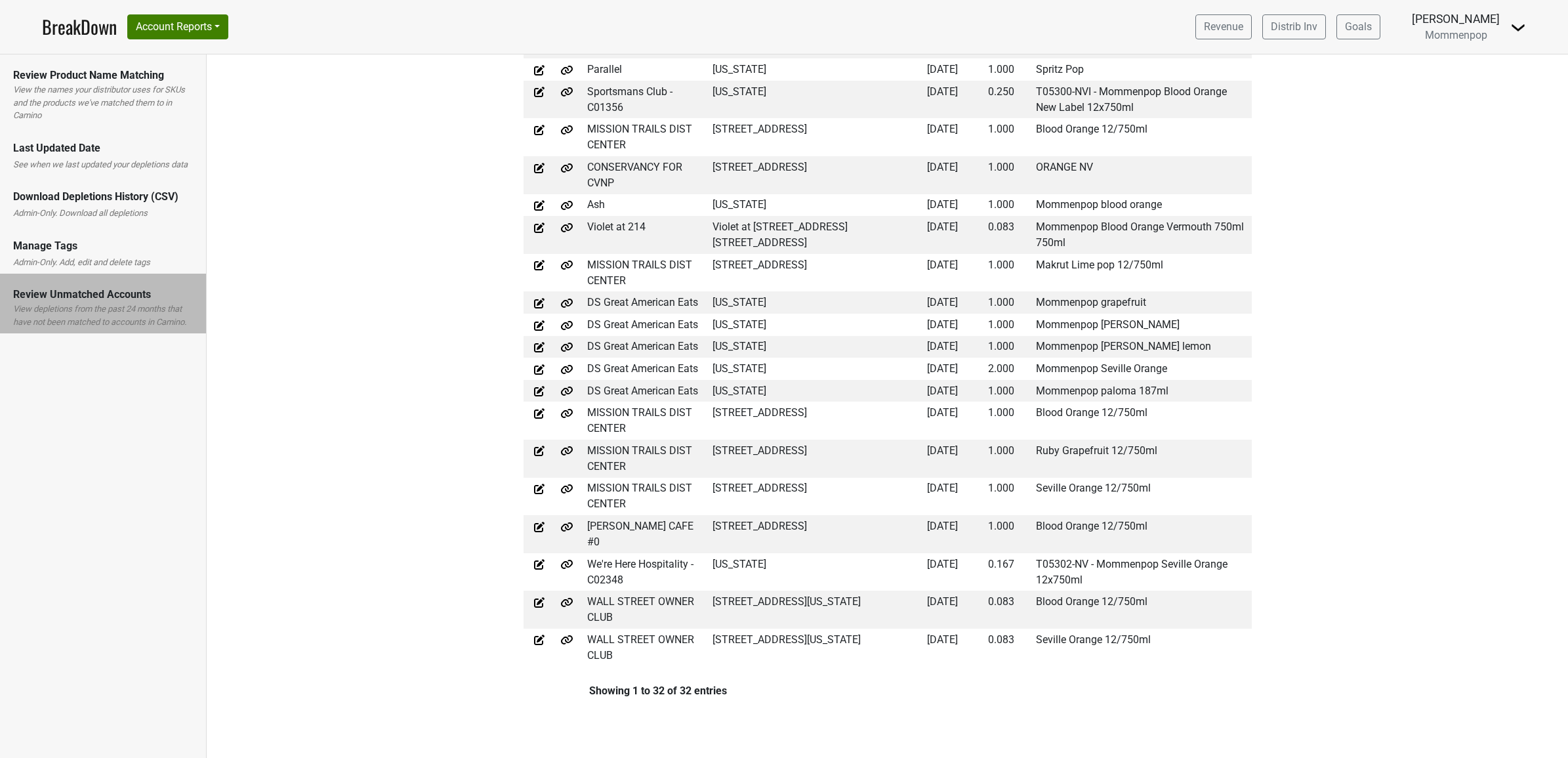
scroll to position [431, 0]
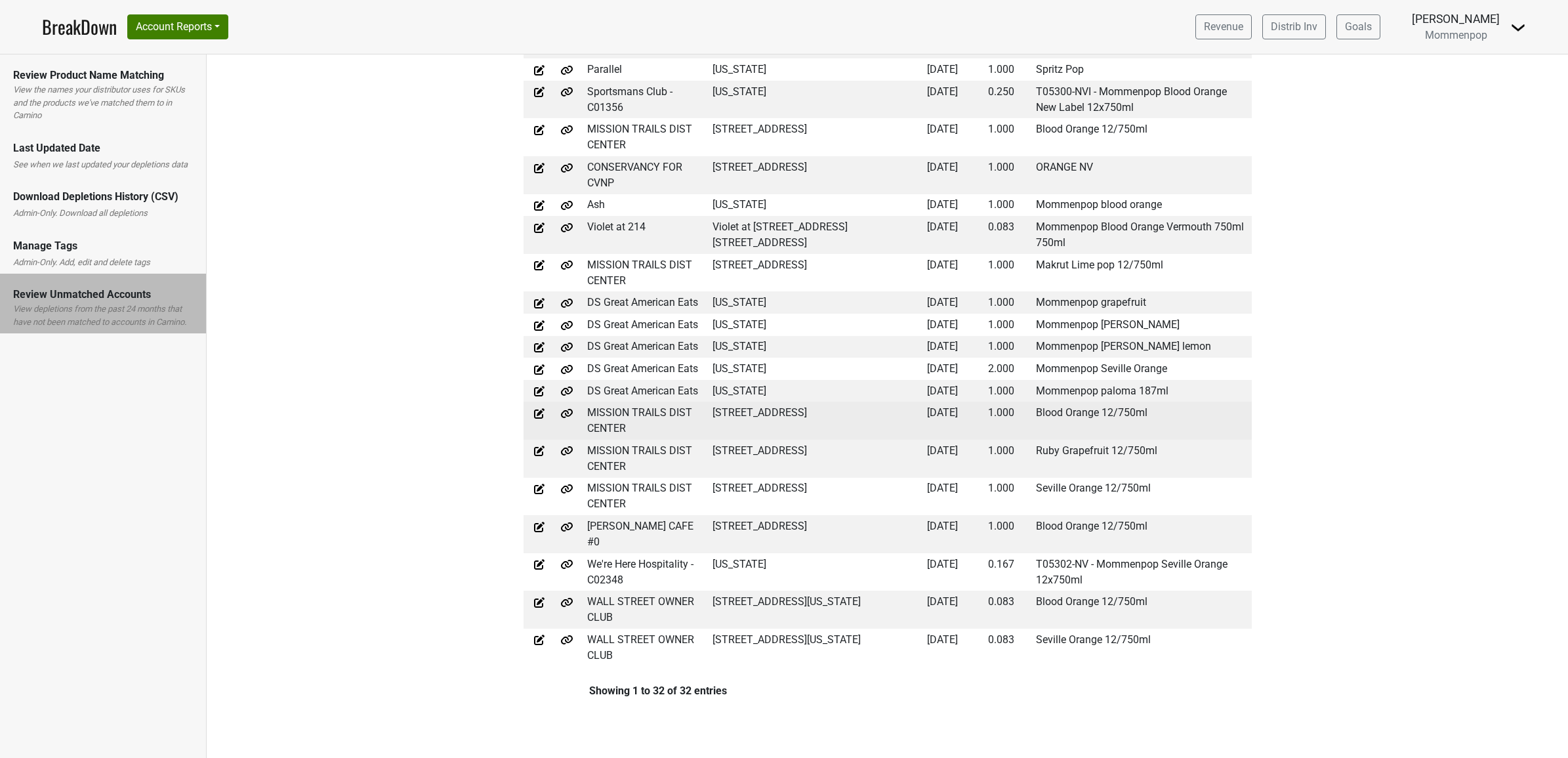
drag, startPoint x: 707, startPoint y: 413, endPoint x: 882, endPoint y: 410, distance: 175.0
click at [882, 410] on td "1330 HILL ST, EL CAJON, CA 92020" at bounding box center [817, 421] width 214 height 38
copy td "1330 HILL ST, EL CAJON, CA 92020"
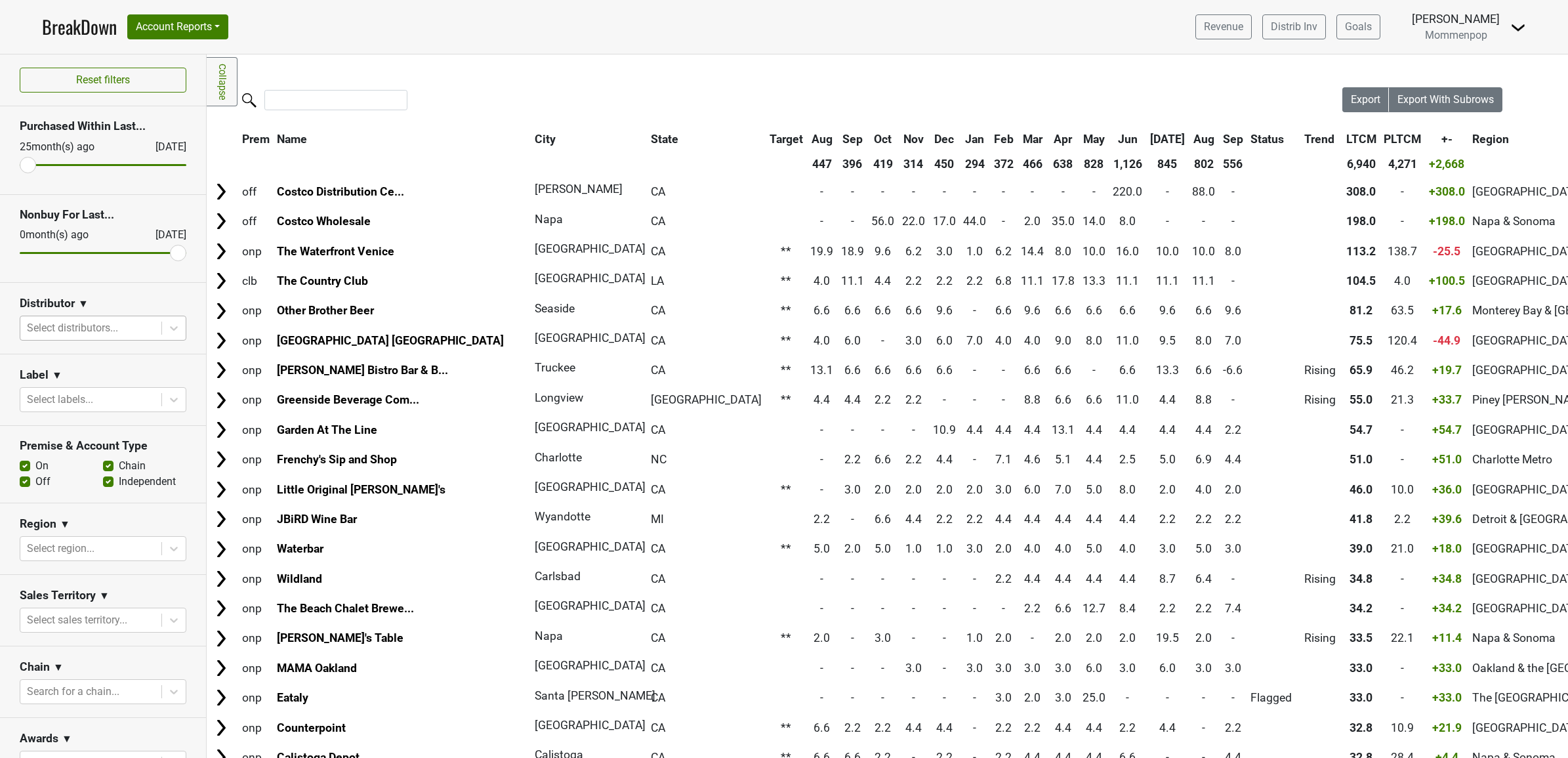
click at [70, 327] on div at bounding box center [91, 328] width 128 height 18
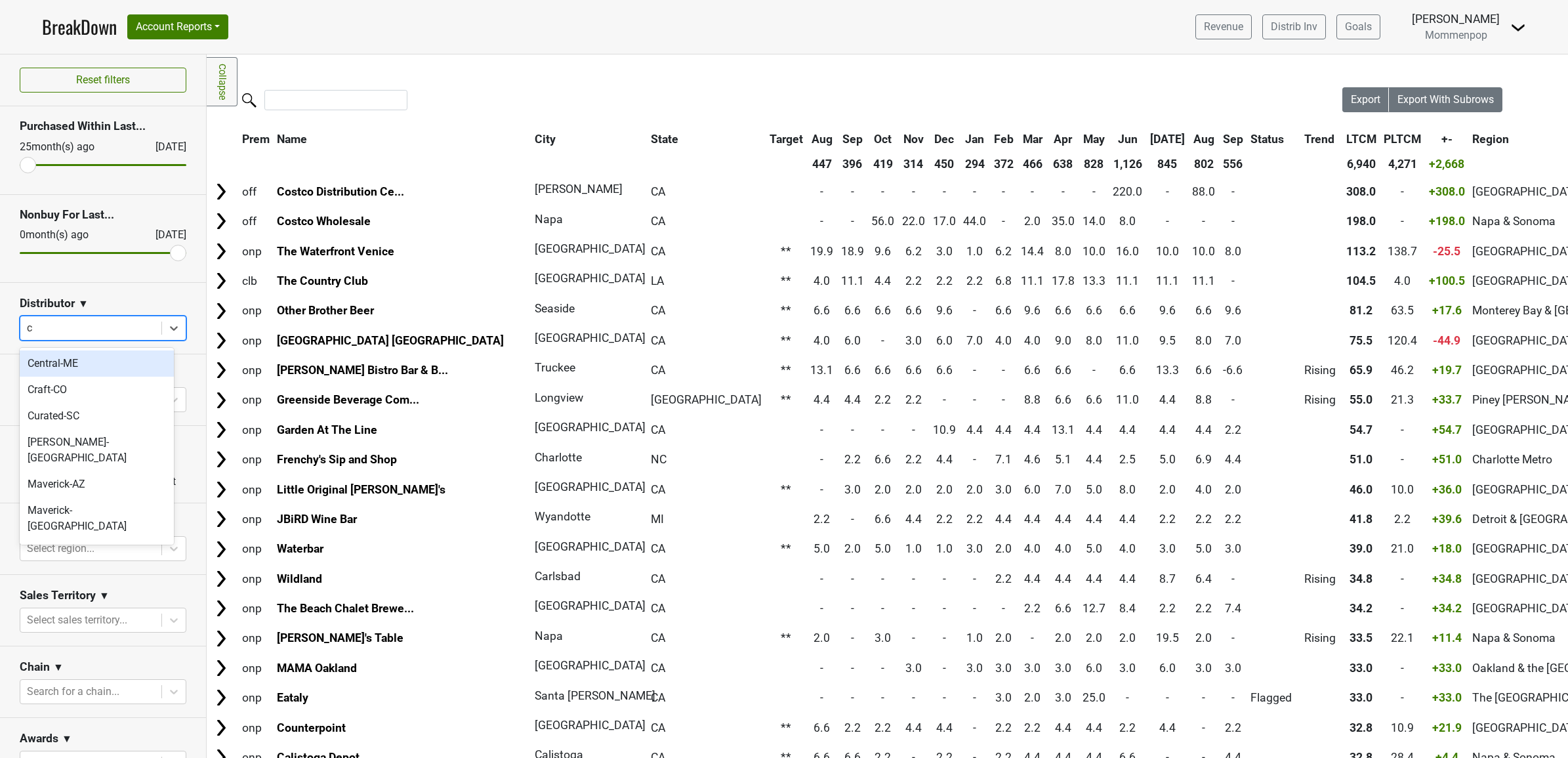
type input "ca"
click at [70, 327] on div at bounding box center [91, 328] width 128 height 18
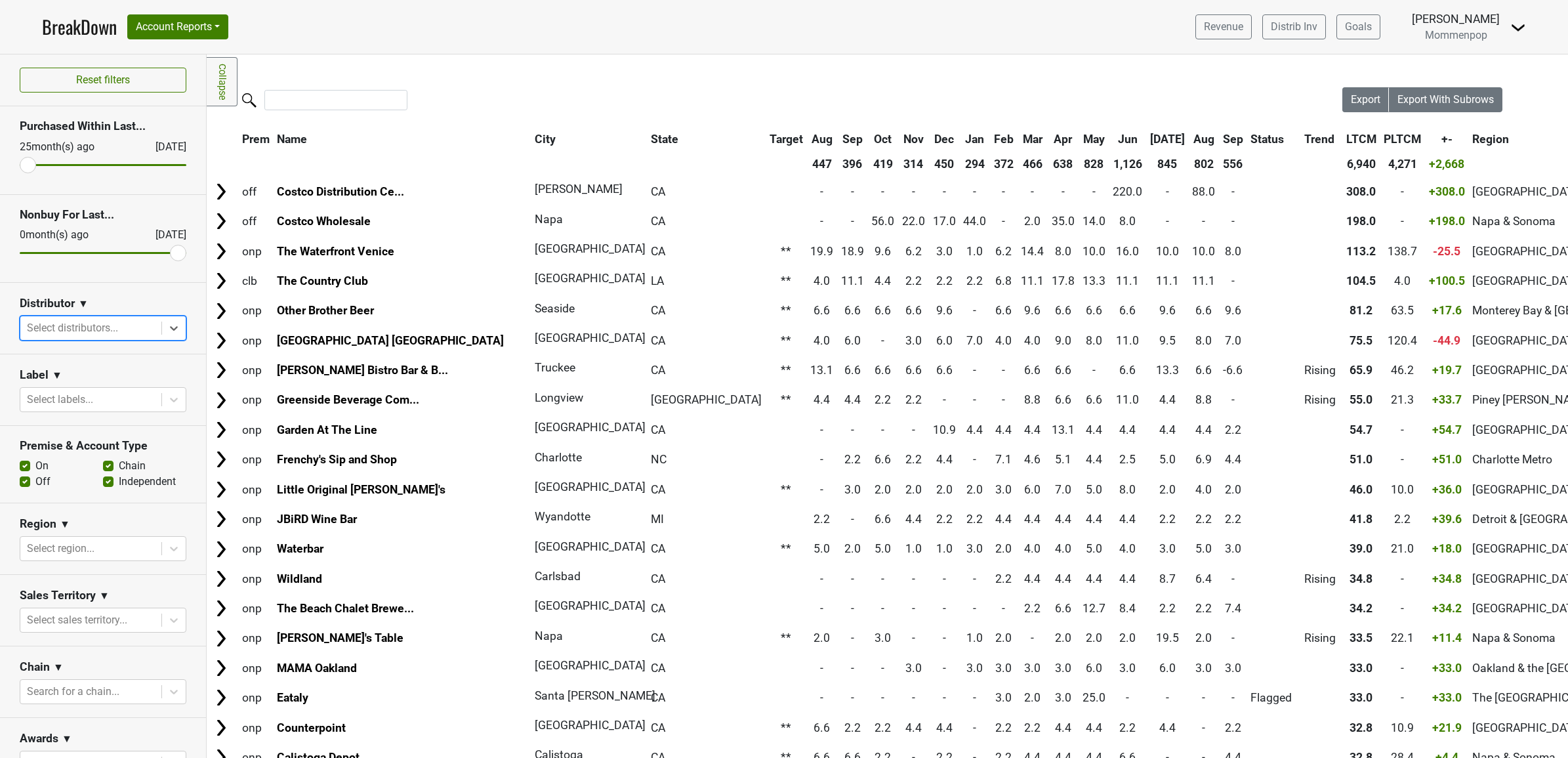
click at [70, 327] on div at bounding box center [91, 328] width 128 height 18
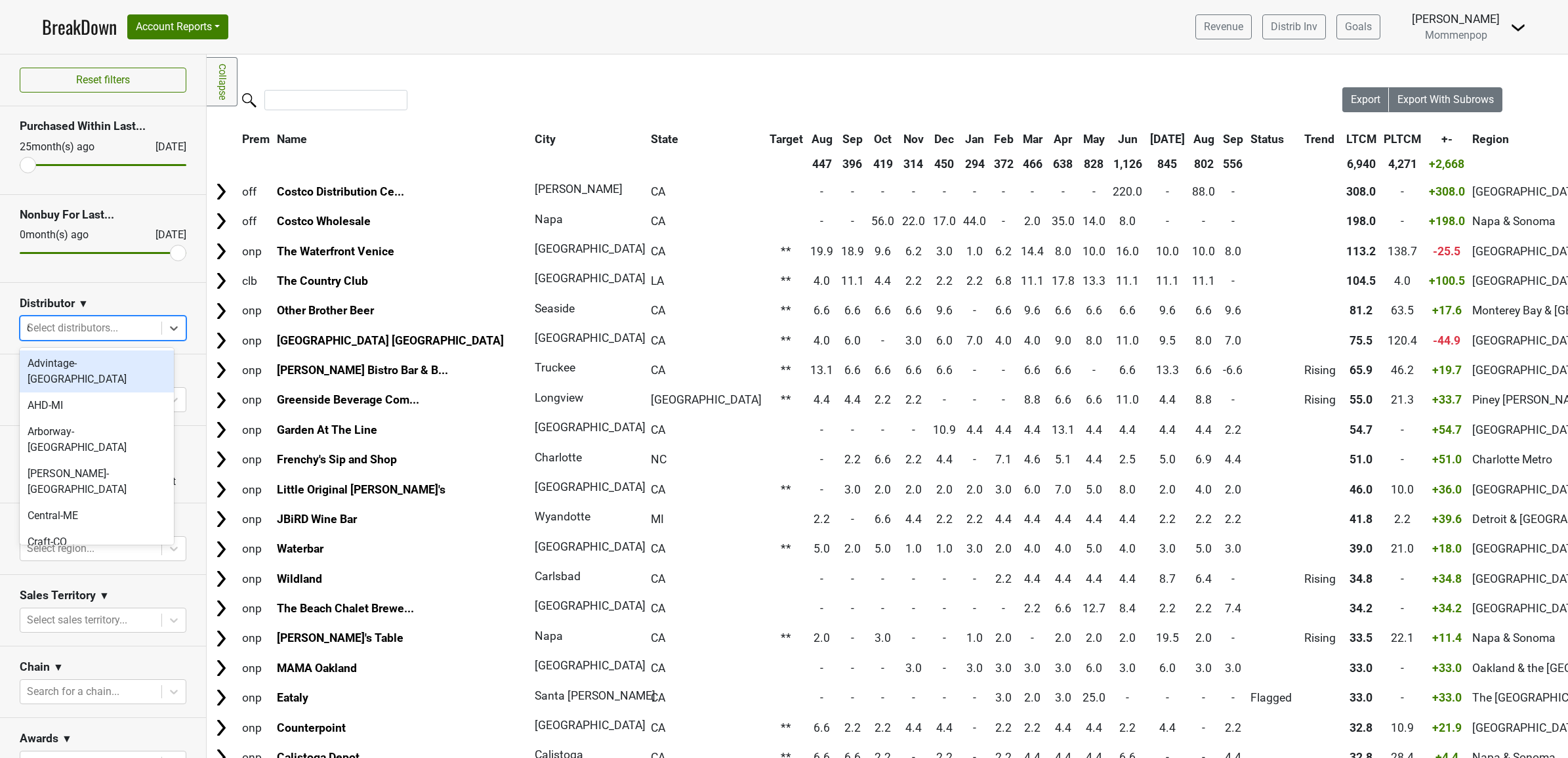
type input "ca"
click at [70, 366] on div "SGWS-CA_N" at bounding box center [96, 363] width 154 height 27
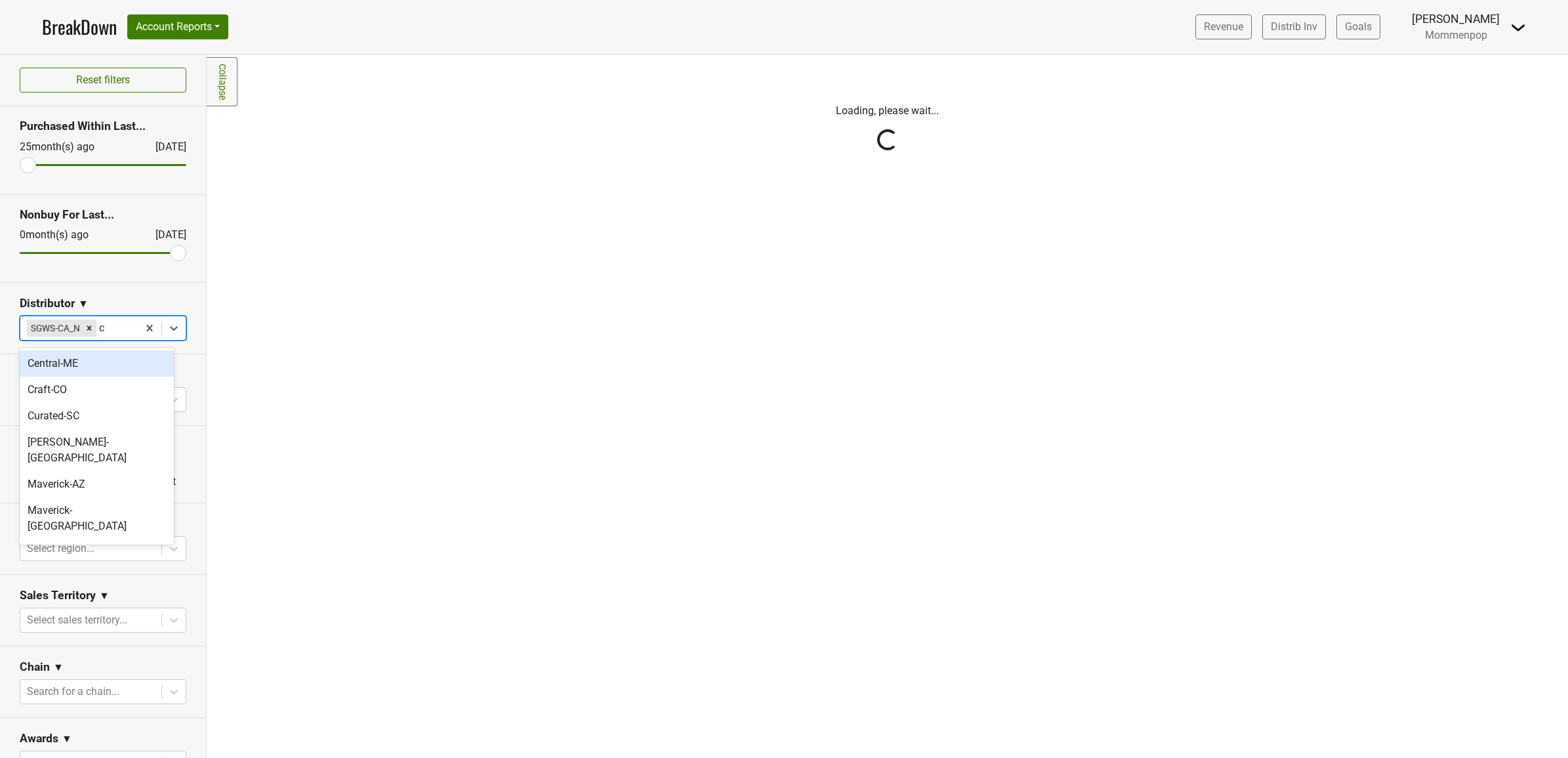
type input "ca"
click at [70, 366] on div "SGWS-CA_S" at bounding box center [96, 363] width 154 height 27
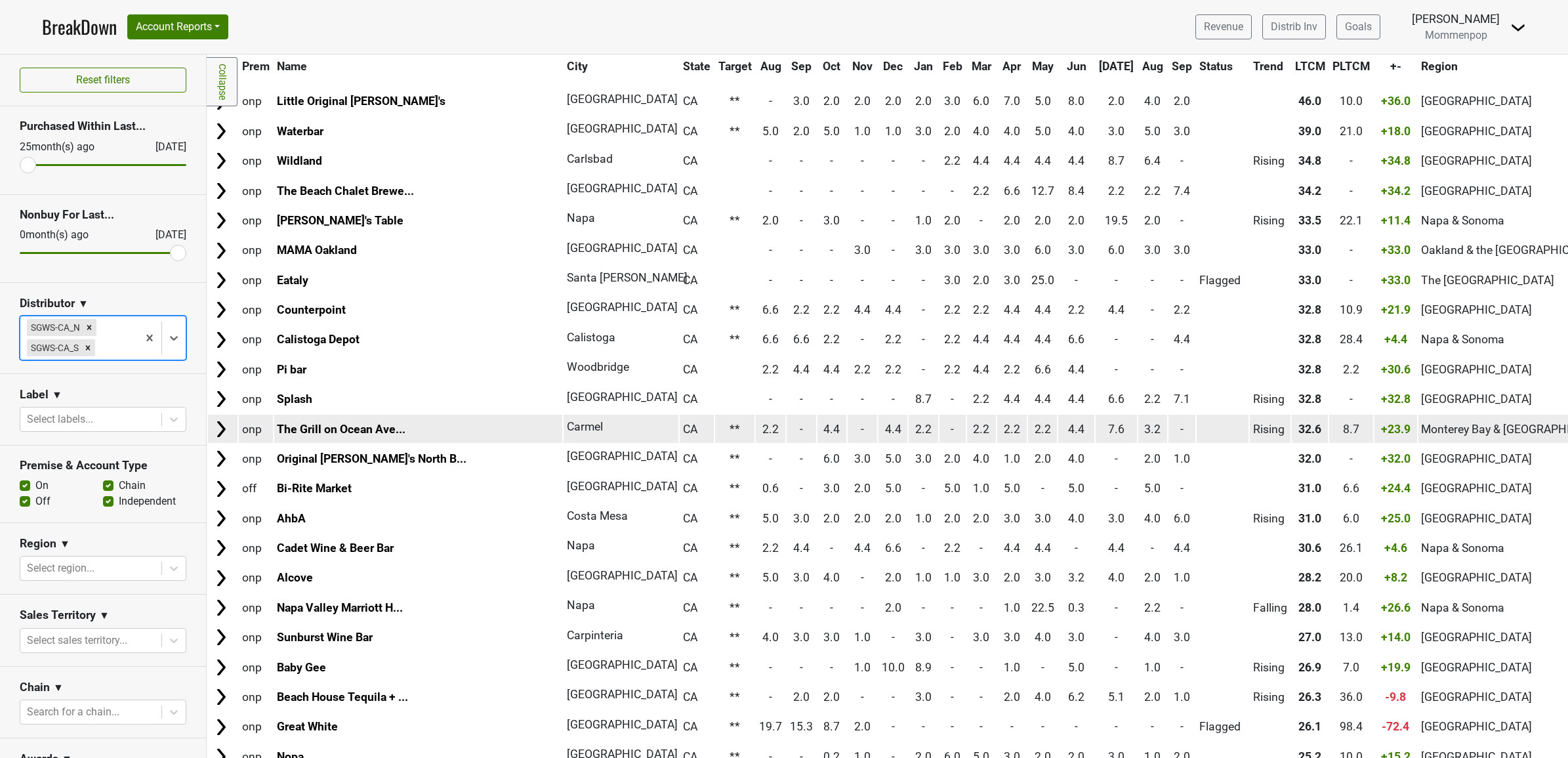
scroll to position [82, 0]
